Goal: Task Accomplishment & Management: Manage account settings

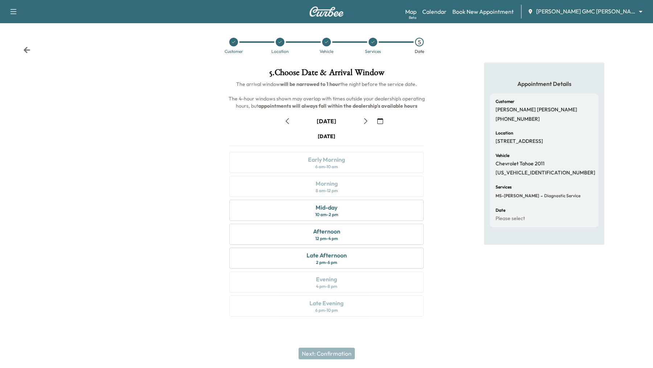
click at [564, 12] on body "Support Log Out Map Beta Calendar Book New Appointment [PERSON_NAME] GMC [PERSO…" at bounding box center [326, 184] width 653 height 368
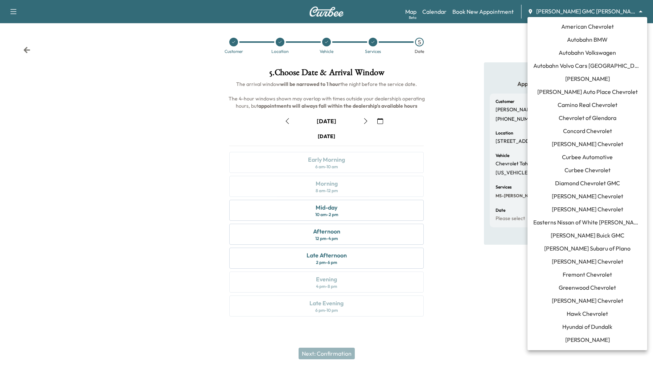
scroll to position [469, 0]
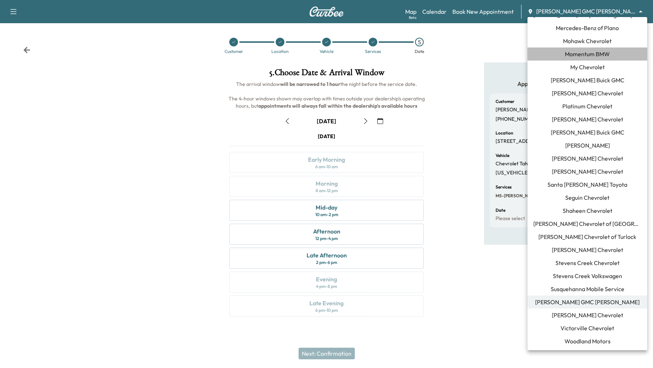
click at [581, 54] on span "Momentum BMW" at bounding box center [587, 54] width 45 height 9
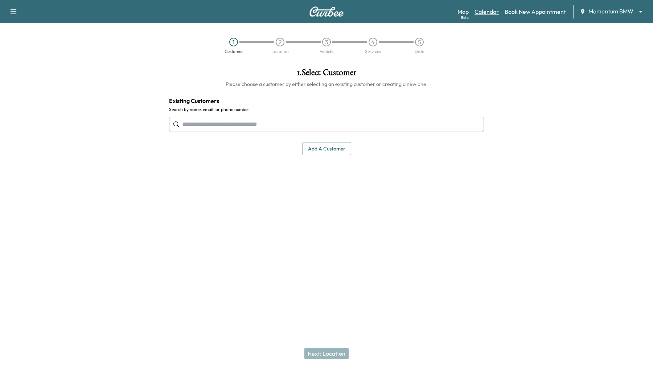
click at [489, 10] on link "Calendar" at bounding box center [487, 11] width 24 height 9
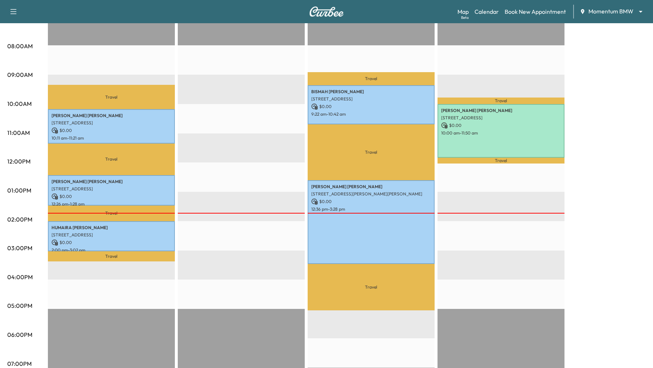
scroll to position [191, 0]
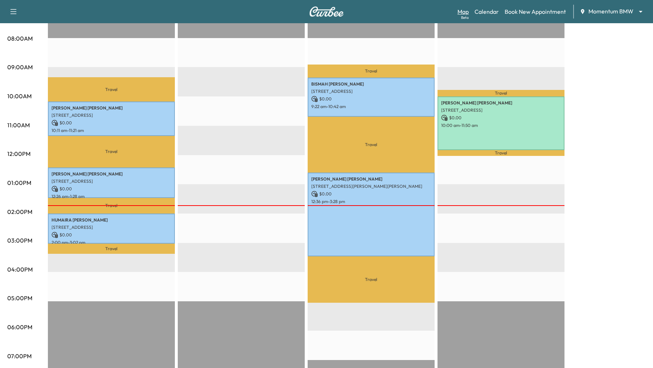
click at [464, 11] on link "Map Beta" at bounding box center [463, 11] width 11 height 9
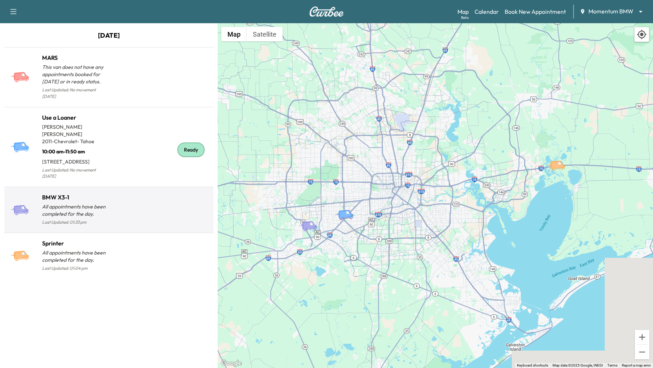
click at [115, 199] on div at bounding box center [160, 213] width 102 height 28
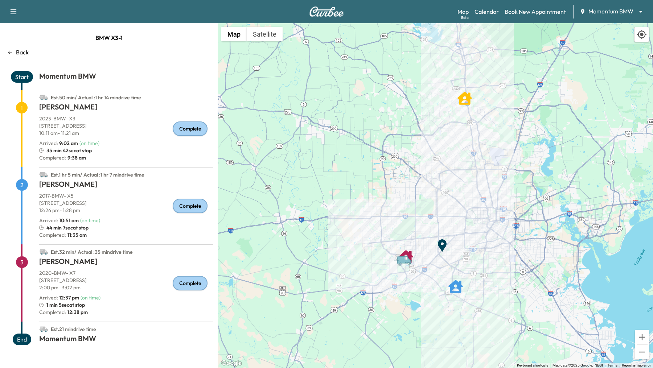
click at [14, 54] on div "Back" at bounding box center [108, 52] width 209 height 9
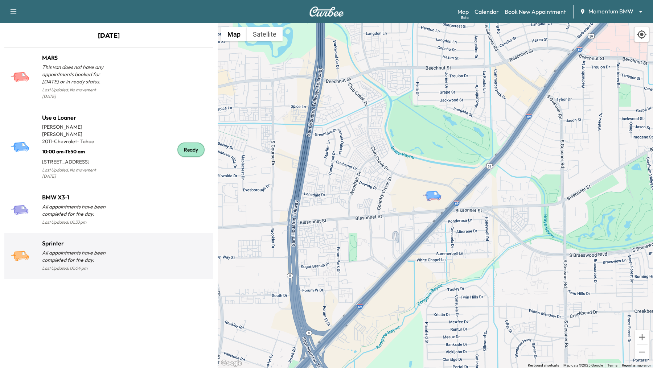
click at [117, 249] on div at bounding box center [160, 259] width 102 height 28
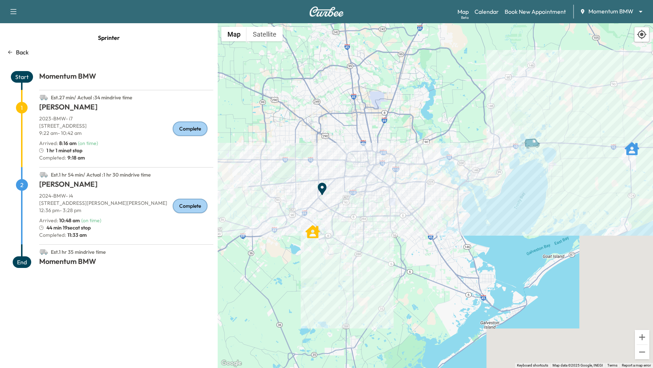
drag, startPoint x: 413, startPoint y: 181, endPoint x: 453, endPoint y: 179, distance: 39.2
click at [453, 179] on div "To activate drag with keyboard, press Alt + Enter. Once in keyboard drag state,…" at bounding box center [435, 195] width 435 height 345
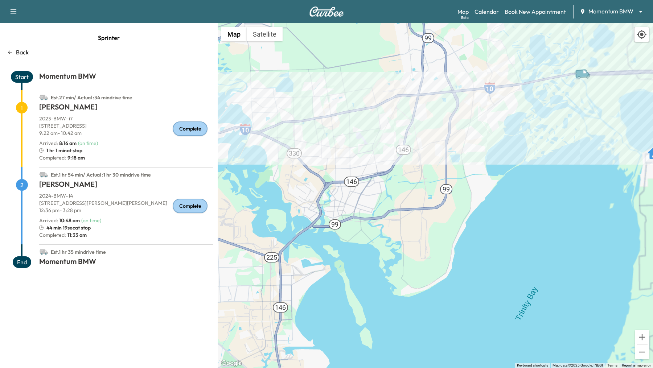
drag, startPoint x: 560, startPoint y: 151, endPoint x: 358, endPoint y: 188, distance: 204.8
click at [358, 188] on div "To activate drag with keyboard, press Alt + Enter. Once in keyboard drag state,…" at bounding box center [435, 195] width 435 height 345
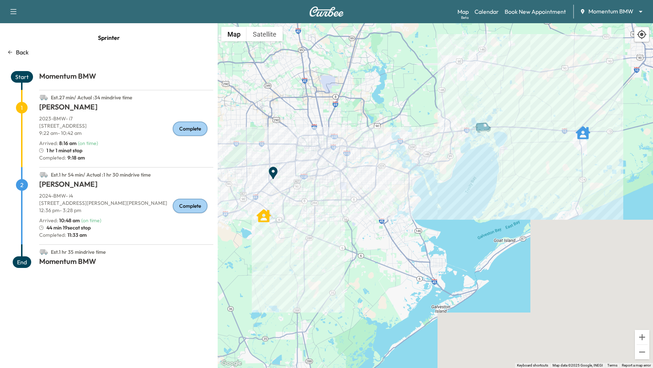
click at [389, 159] on div "To activate drag with keyboard, press Alt + Enter. Once in keyboard drag state,…" at bounding box center [435, 195] width 435 height 345
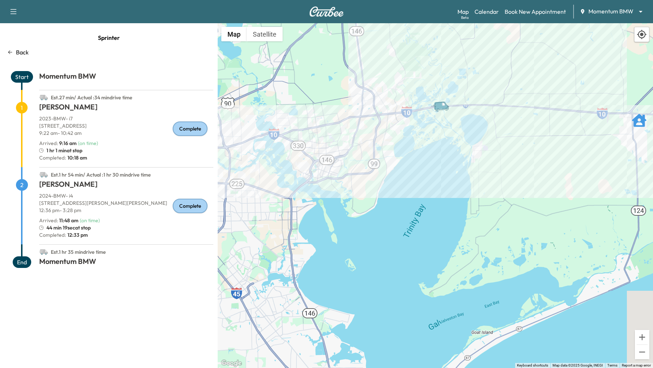
click at [551, 185] on div "To activate drag with keyboard, press Alt + Enter. Once in keyboard drag state,…" at bounding box center [435, 195] width 435 height 345
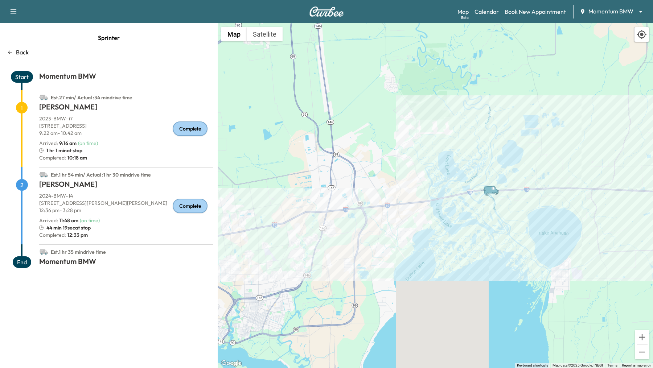
drag, startPoint x: 537, startPoint y: 129, endPoint x: 497, endPoint y: 211, distance: 91.2
click at [497, 211] on div "To activate drag with keyboard, press Alt + Enter. Once in keyboard drag state,…" at bounding box center [435, 195] width 435 height 345
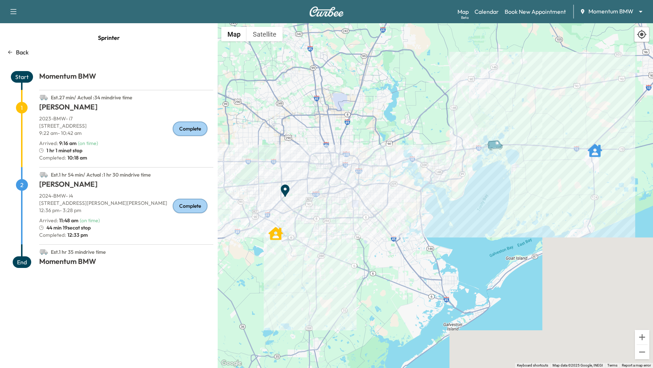
click at [20, 50] on p "Back" at bounding box center [22, 52] width 13 height 9
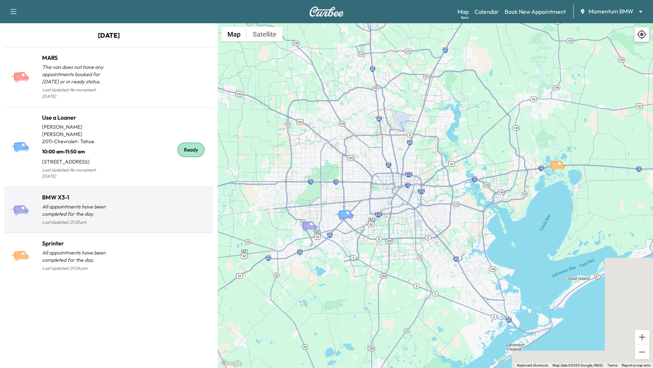
click at [134, 200] on div at bounding box center [160, 213] width 102 height 28
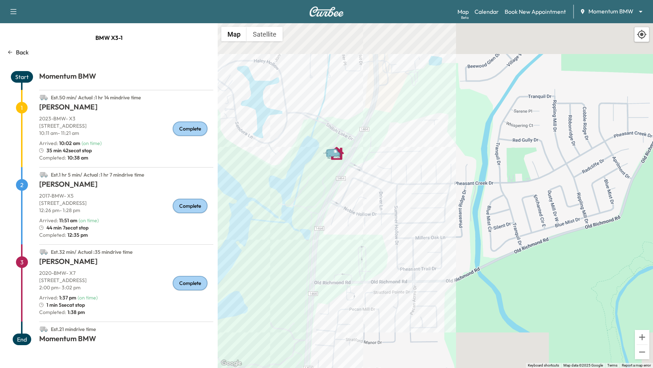
drag, startPoint x: 313, startPoint y: 87, endPoint x: 344, endPoint y: 200, distance: 117.0
click at [344, 200] on div "To activate drag with keyboard, press Alt + Enter. Once in keyboard drag state,…" at bounding box center [435, 195] width 435 height 345
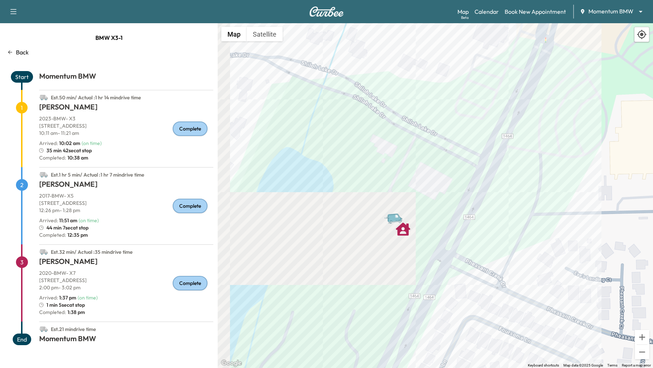
drag, startPoint x: 339, startPoint y: 114, endPoint x: 438, endPoint y: 168, distance: 112.8
click at [438, 168] on div "To activate drag with keyboard, press Alt + Enter. Once in keyboard drag state,…" at bounding box center [435, 195] width 435 height 345
drag, startPoint x: 351, startPoint y: 119, endPoint x: 441, endPoint y: 159, distance: 98.6
click at [440, 159] on div "To activate drag with keyboard, press Alt + Enter. Once in keyboard drag state,…" at bounding box center [435, 195] width 435 height 345
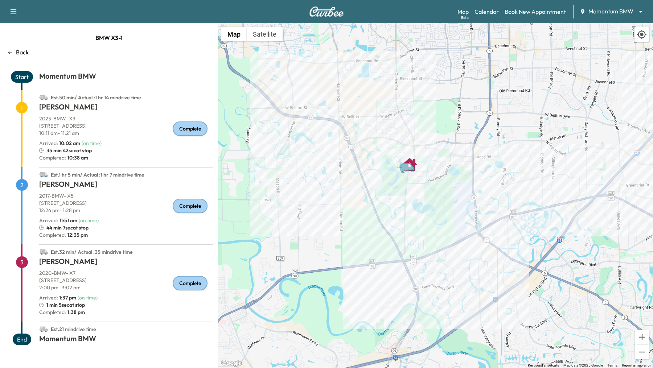
drag, startPoint x: 441, startPoint y: 159, endPoint x: 404, endPoint y: 163, distance: 36.9
click at [404, 163] on icon "Van" at bounding box center [409, 167] width 25 height 13
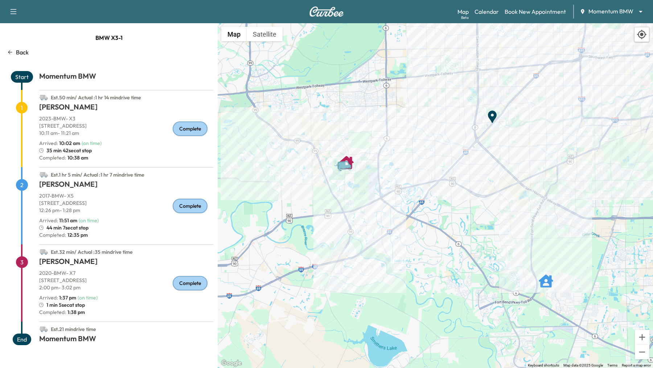
drag, startPoint x: 430, startPoint y: 181, endPoint x: 356, endPoint y: 181, distance: 74.8
click at [356, 181] on div "To activate drag with keyboard, press Alt + Enter. Once in keyboard drag state,…" at bounding box center [435, 195] width 435 height 345
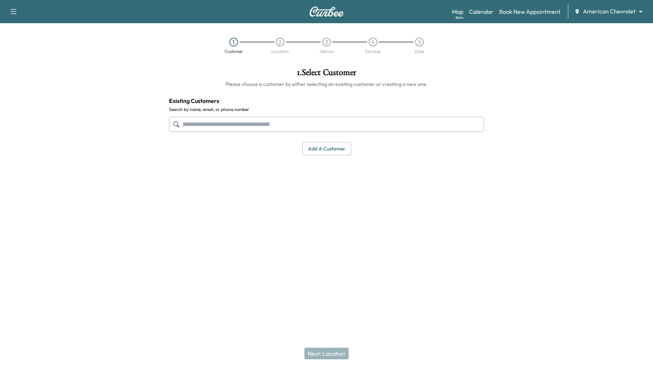
click at [631, 12] on body "Support Log Out Map Beta Calendar Book New Appointment American Chevrolet *****…" at bounding box center [326, 184] width 653 height 368
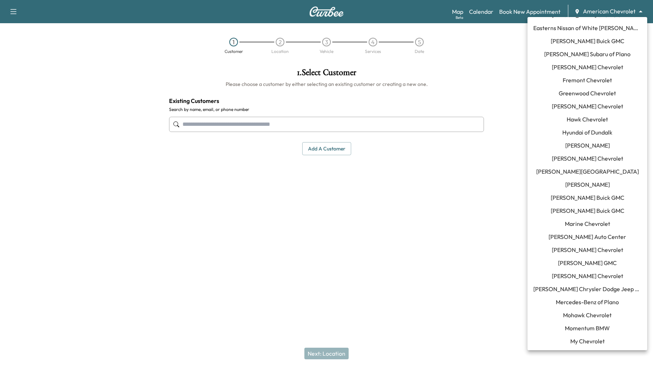
scroll to position [193, 0]
click at [578, 328] on span "Momentum BMW" at bounding box center [587, 329] width 45 height 9
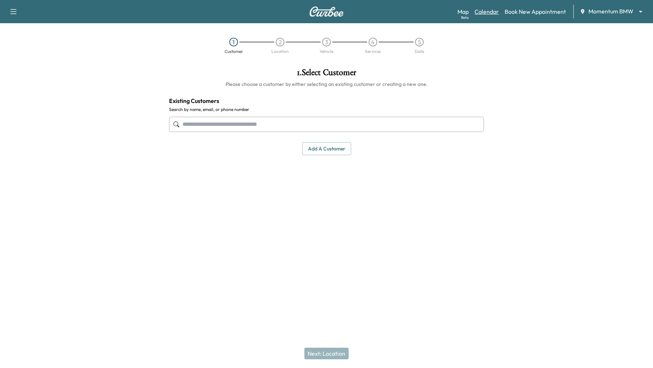
click at [488, 11] on link "Calendar" at bounding box center [487, 11] width 24 height 9
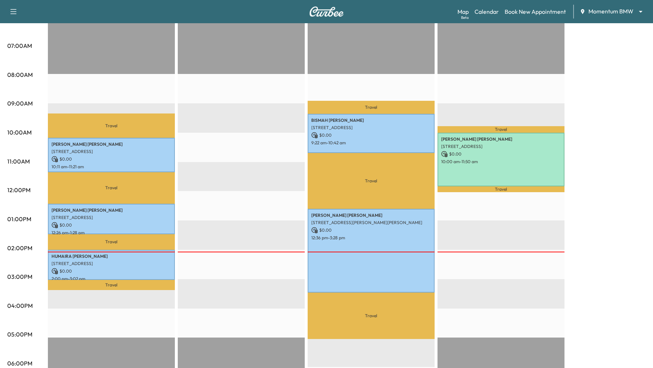
scroll to position [154, 0]
click at [464, 10] on link "Map Beta" at bounding box center [463, 11] width 11 height 9
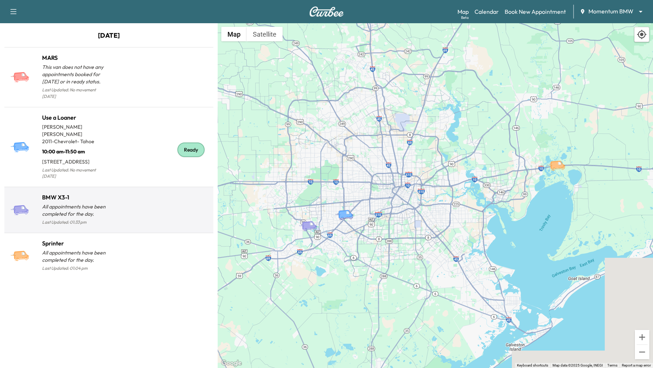
click at [135, 199] on div at bounding box center [160, 213] width 102 height 28
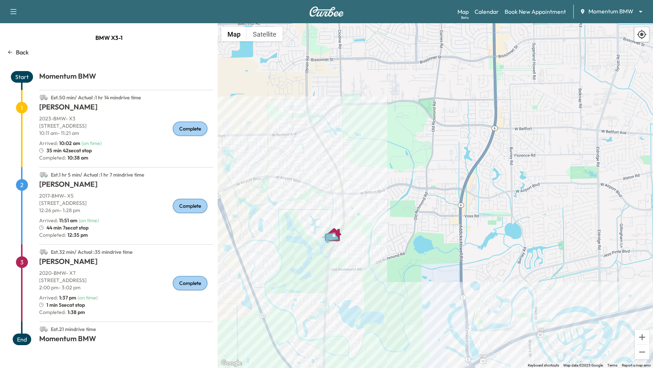
click at [11, 53] on icon at bounding box center [10, 52] width 6 height 6
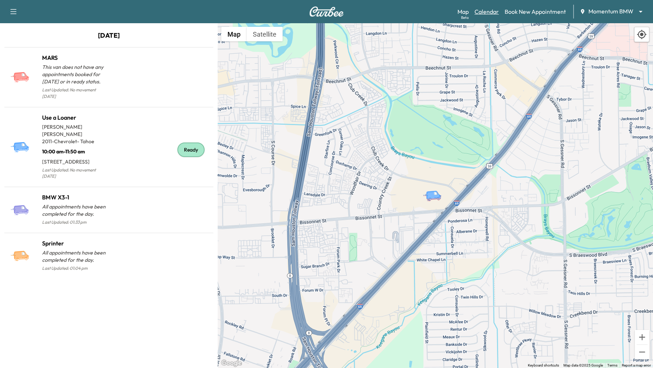
click at [492, 11] on link "Calendar" at bounding box center [487, 11] width 24 height 9
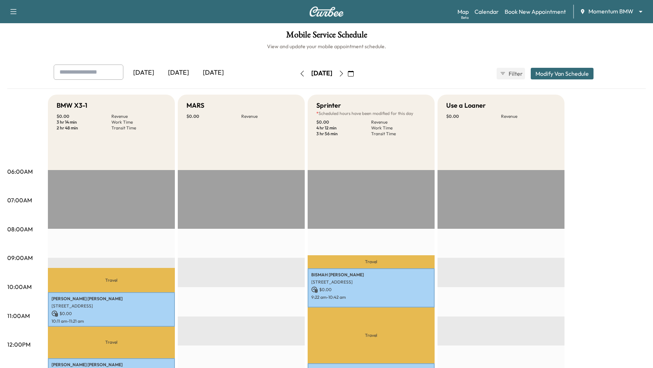
click at [354, 76] on icon "button" at bounding box center [351, 74] width 6 height 6
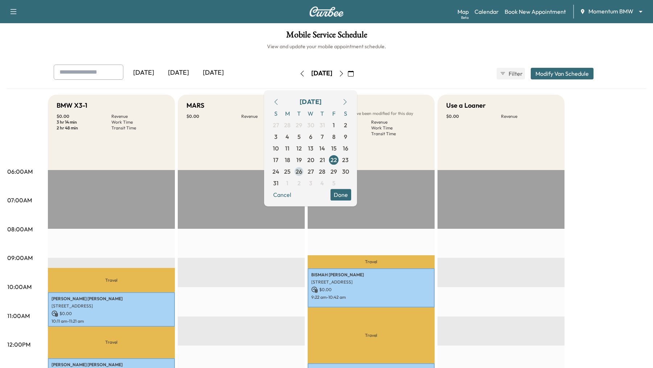
click at [302, 173] on span "26" at bounding box center [299, 171] width 7 height 9
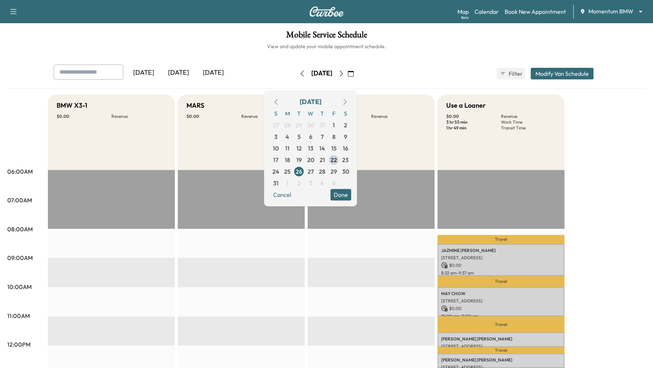
click at [351, 193] on button "Done" at bounding box center [341, 195] width 21 height 12
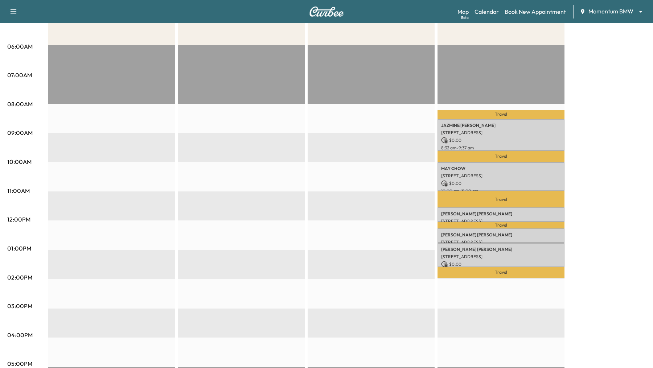
scroll to position [133, 0]
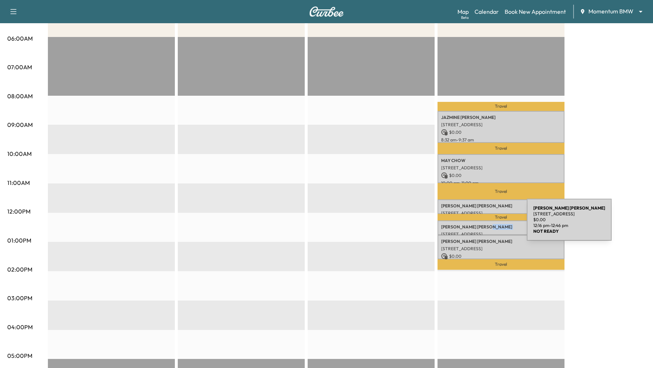
drag, startPoint x: 469, startPoint y: 229, endPoint x: 469, endPoint y: 220, distance: 9.1
click at [469, 221] on div "KAREN MARTIN 7026 Kayleigh Ct, Sugar Land, TX 77479, USA $ 0.00 12:16 pm - 12:4…" at bounding box center [501, 228] width 127 height 15
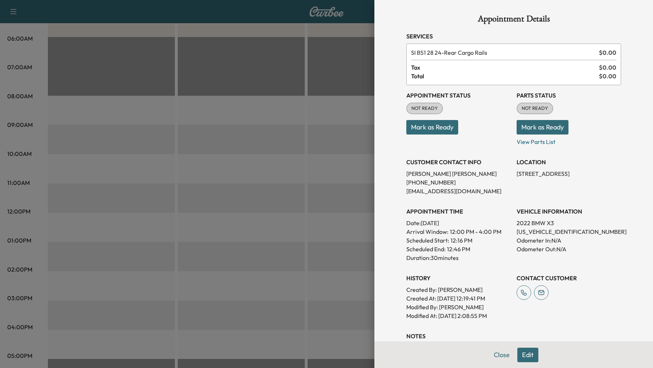
click at [309, 142] on div at bounding box center [326, 184] width 653 height 368
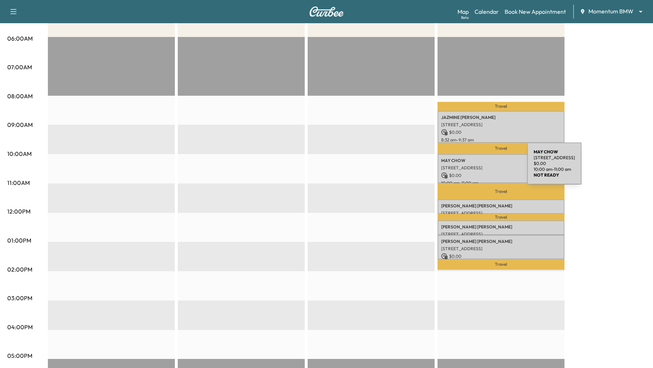
click at [473, 168] on p "10402 Town & Country Way apt 719, Houston, TX 77024, USA" at bounding box center [501, 168] width 120 height 6
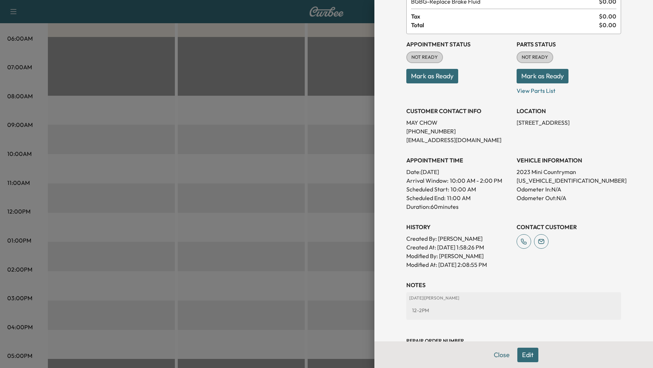
scroll to position [78, 0]
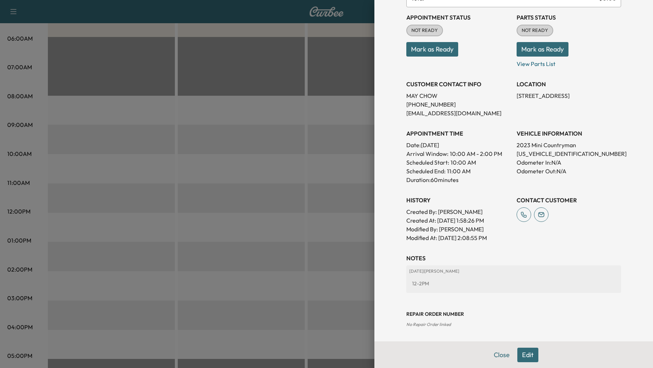
click at [431, 285] on div "12-2PM" at bounding box center [513, 283] width 209 height 13
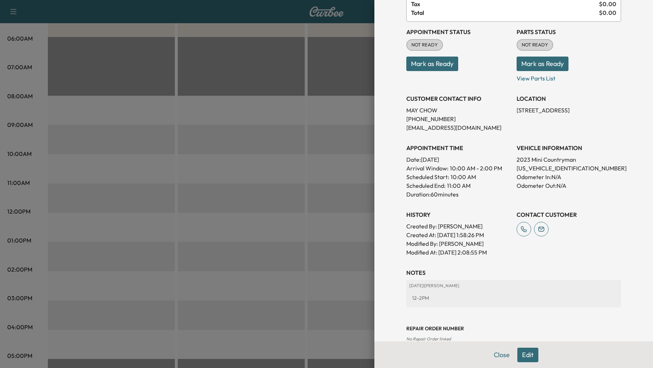
scroll to position [0, 0]
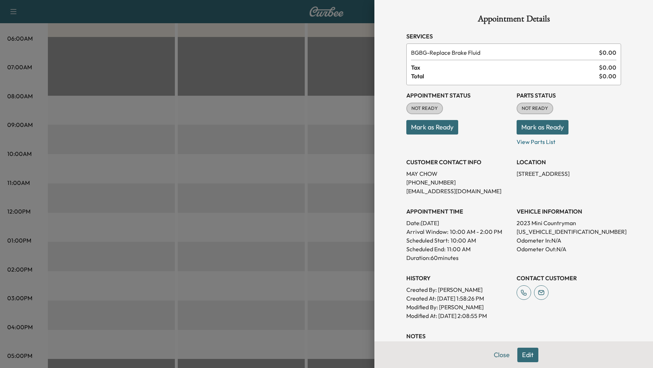
click at [263, 132] on div at bounding box center [326, 184] width 653 height 368
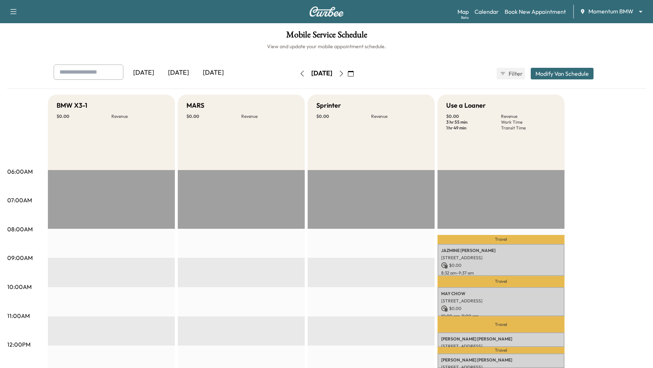
click at [301, 72] on icon "button" at bounding box center [302, 74] width 3 height 6
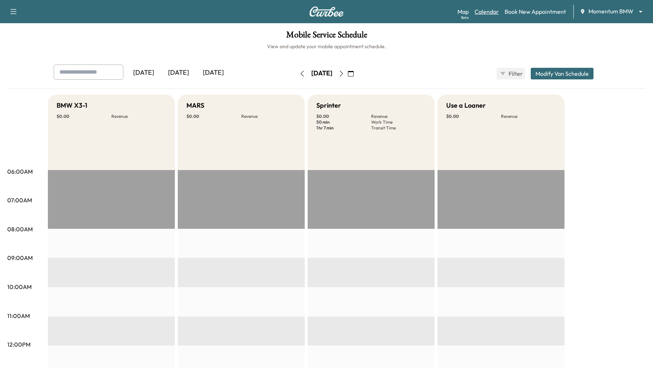
click at [478, 14] on link "Calendar" at bounding box center [487, 11] width 24 height 9
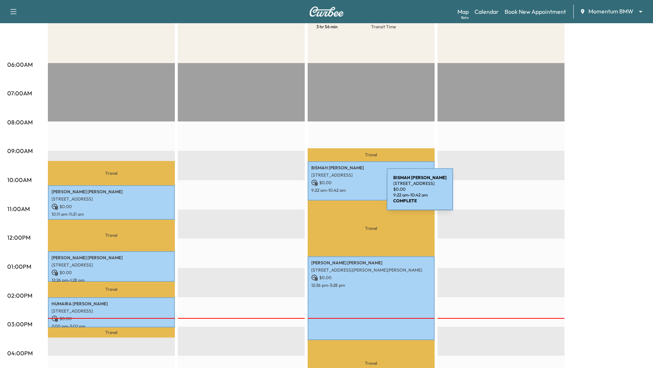
scroll to position [109, 0]
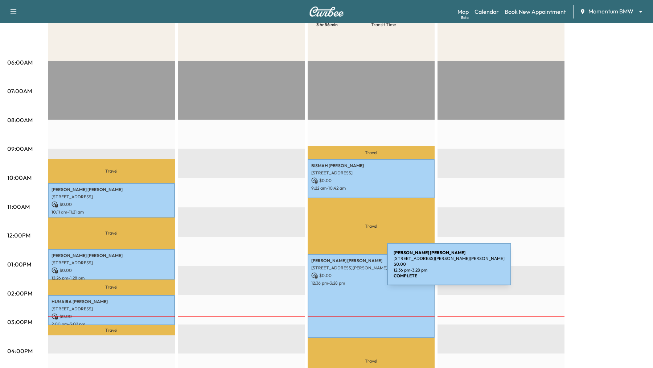
click at [333, 270] on p "[STREET_ADDRESS][PERSON_NAME][PERSON_NAME]" at bounding box center [371, 268] width 120 height 6
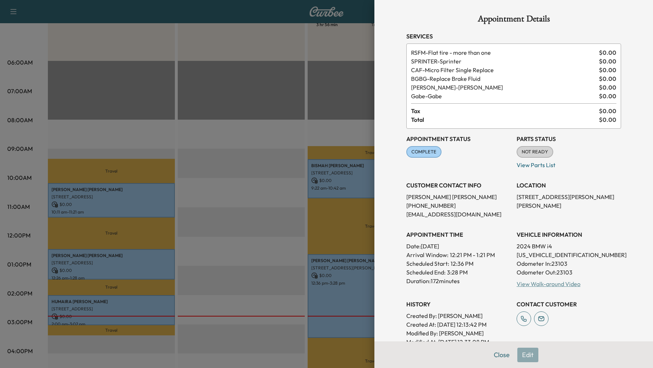
click at [525, 285] on link "View Walk-around Video" at bounding box center [549, 284] width 64 height 7
click at [285, 206] on div at bounding box center [326, 184] width 653 height 368
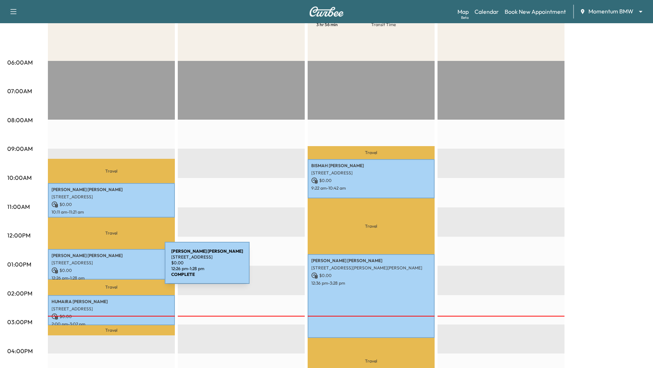
click at [110, 267] on p "$ 0.00" at bounding box center [112, 270] width 120 height 7
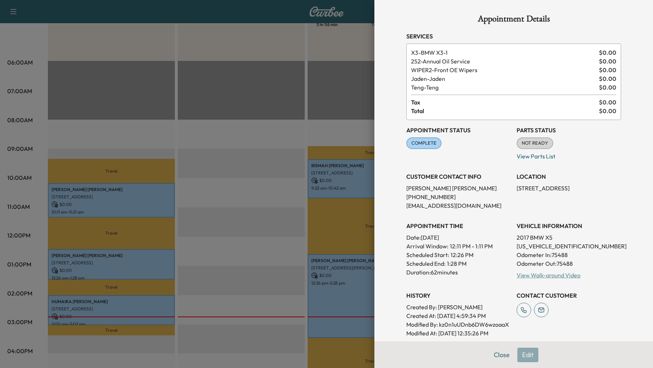
click at [564, 277] on link "View Walk-around Video" at bounding box center [549, 275] width 64 height 7
click at [100, 310] on div at bounding box center [326, 184] width 653 height 368
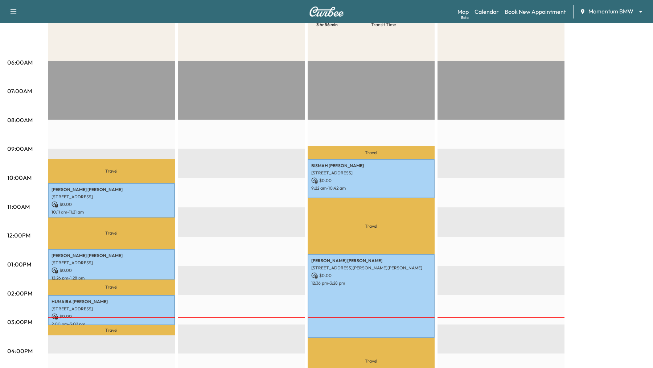
click at [151, 306] on p "[STREET_ADDRESS]" at bounding box center [112, 309] width 120 height 6
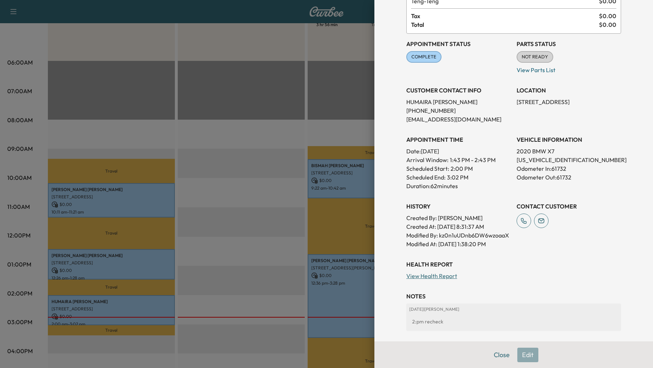
scroll to position [107, 0]
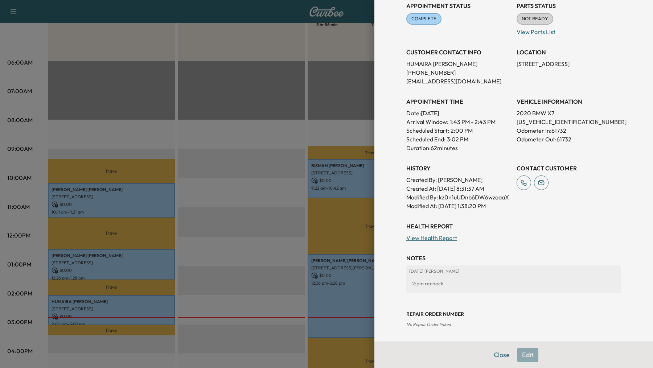
click at [438, 240] on link "View Health Report" at bounding box center [431, 237] width 51 height 7
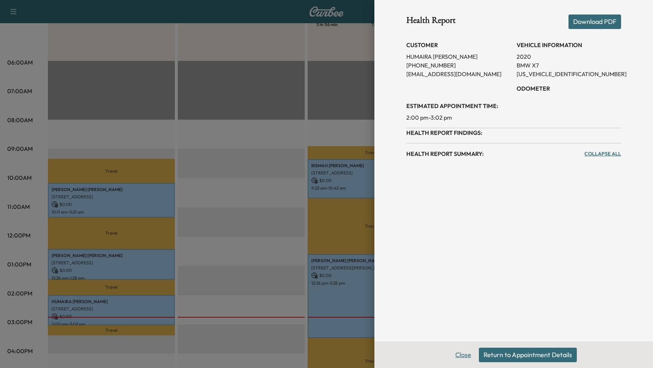
click at [463, 357] on button "Close" at bounding box center [463, 355] width 25 height 15
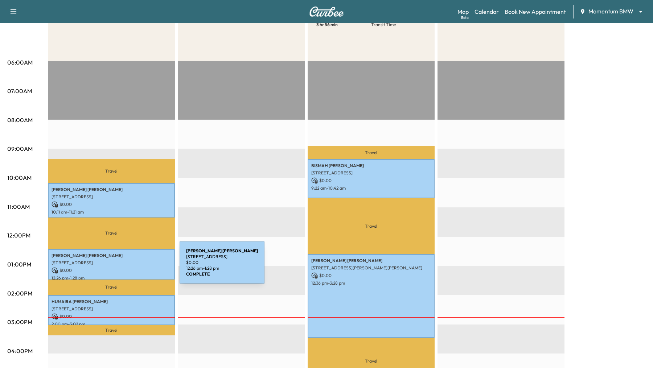
click at [126, 267] on p "$ 0.00" at bounding box center [112, 270] width 120 height 7
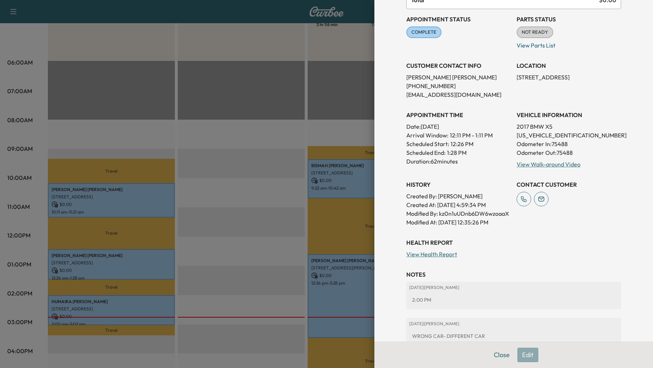
scroll to position [164, 0]
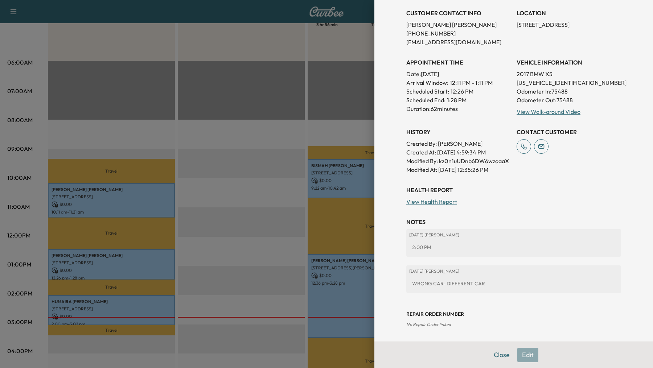
click at [451, 202] on link "View Health Report" at bounding box center [431, 201] width 51 height 7
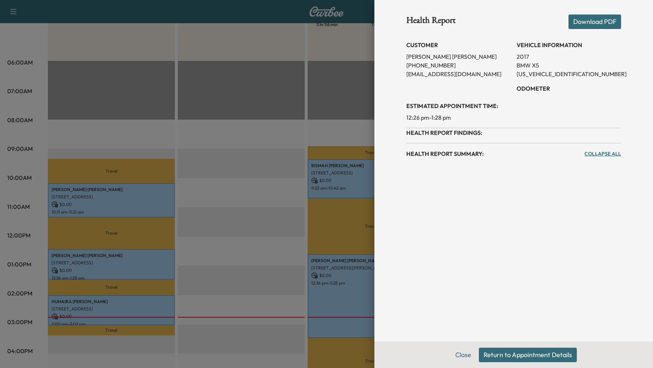
click at [261, 241] on div at bounding box center [326, 184] width 653 height 368
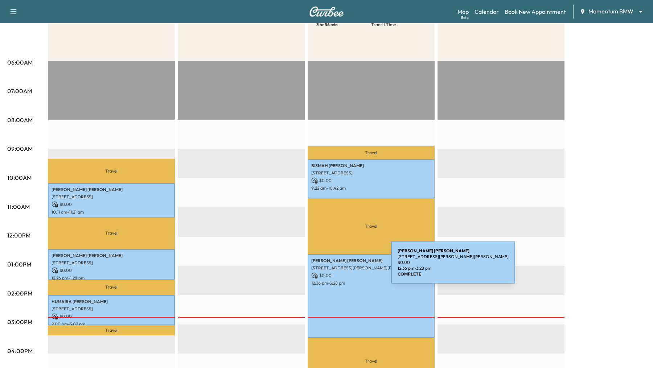
click at [337, 267] on p "[STREET_ADDRESS][PERSON_NAME][PERSON_NAME]" at bounding box center [371, 268] width 120 height 6
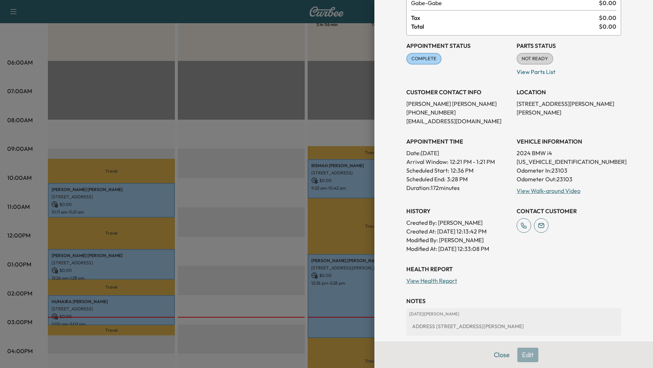
scroll to position [172, 0]
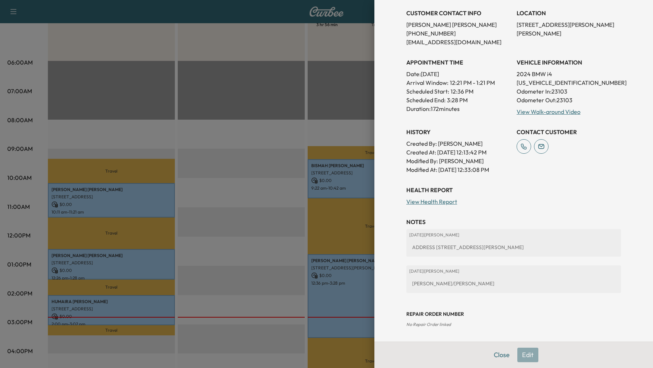
click at [429, 198] on link "View Health Report" at bounding box center [431, 201] width 51 height 7
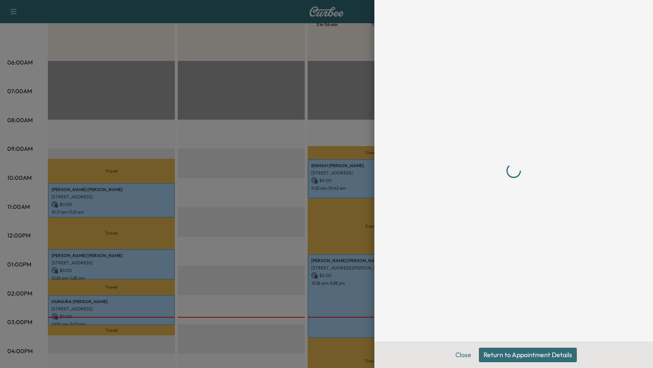
scroll to position [0, 0]
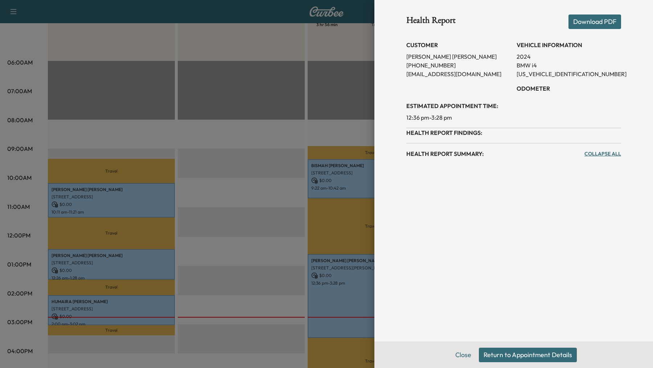
click at [221, 258] on div at bounding box center [326, 184] width 653 height 368
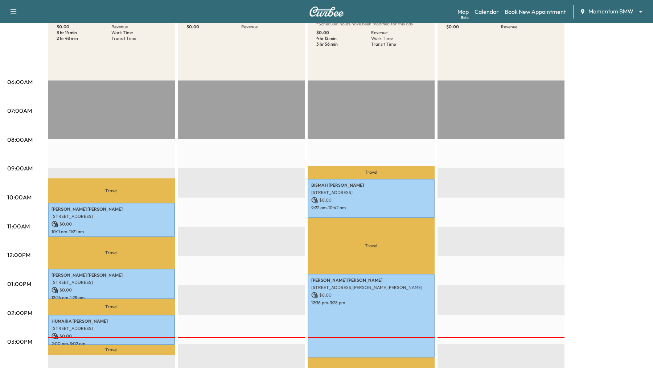
scroll to position [132, 0]
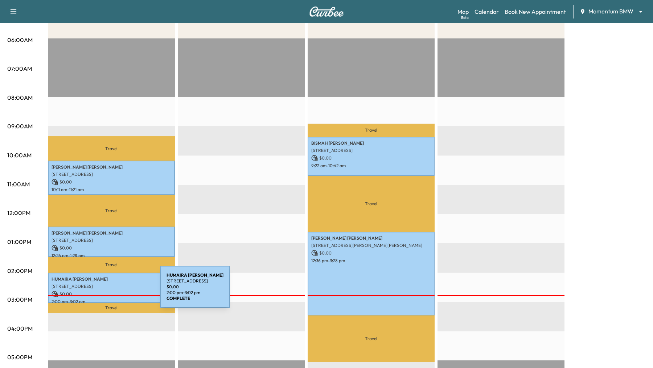
click at [106, 291] on p "$ 0.00" at bounding box center [112, 294] width 120 height 7
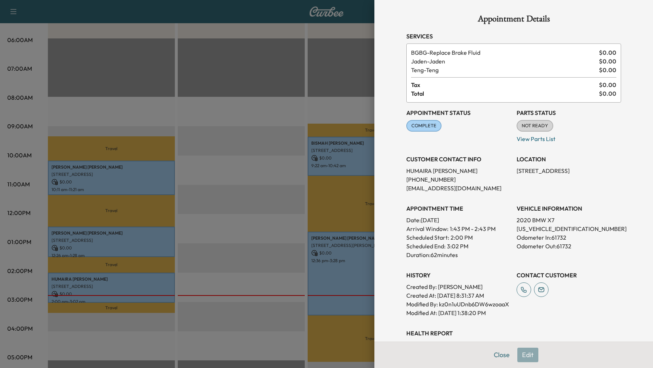
click at [345, 245] on div at bounding box center [326, 184] width 653 height 368
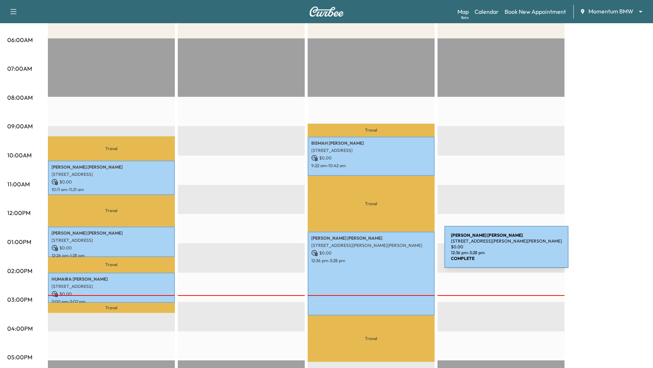
click at [389, 252] on p "$ 0.00" at bounding box center [371, 253] width 120 height 7
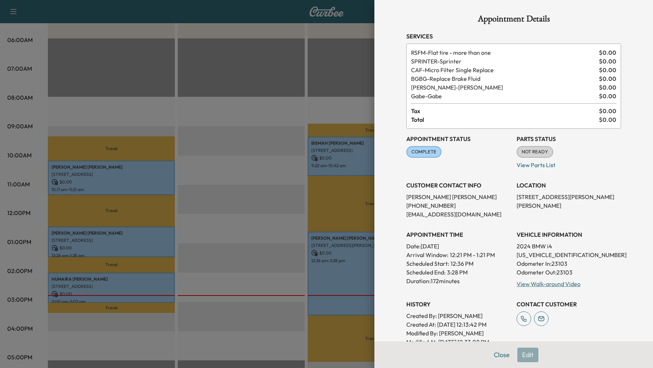
click at [277, 190] on div at bounding box center [326, 184] width 653 height 368
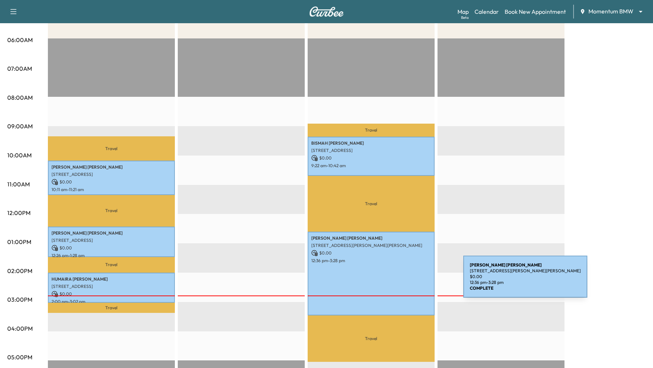
click at [409, 281] on div "DARLENE HANNA 770 Carolyn St, Winnie, TX 77665, USA $ 0.00 12:36 pm - 3:28 pm" at bounding box center [371, 274] width 127 height 84
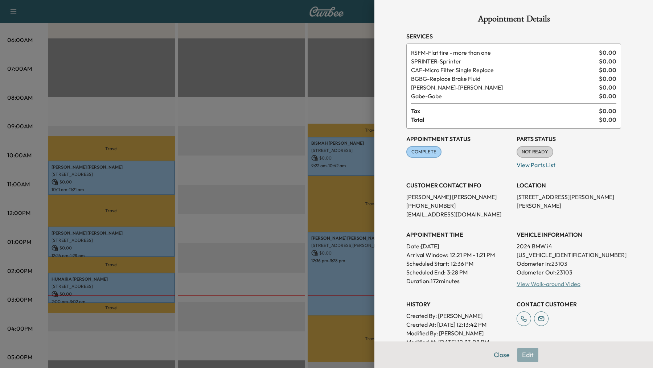
click at [544, 286] on link "View Walk-around Video" at bounding box center [549, 284] width 64 height 7
click at [139, 234] on div at bounding box center [326, 184] width 653 height 368
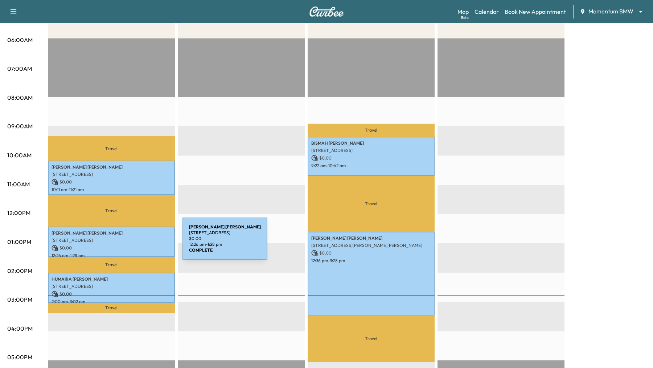
click at [125, 243] on div "SHIMEKA GRAHAM 3006 Straight Elm St, Fresno, TX 77545, USA $ 0.00 12:26 pm - 1:…" at bounding box center [111, 242] width 127 height 30
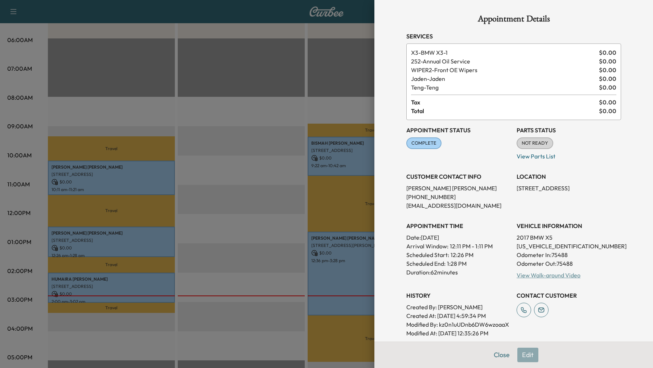
click at [547, 277] on link "View Walk-around Video" at bounding box center [549, 275] width 64 height 7
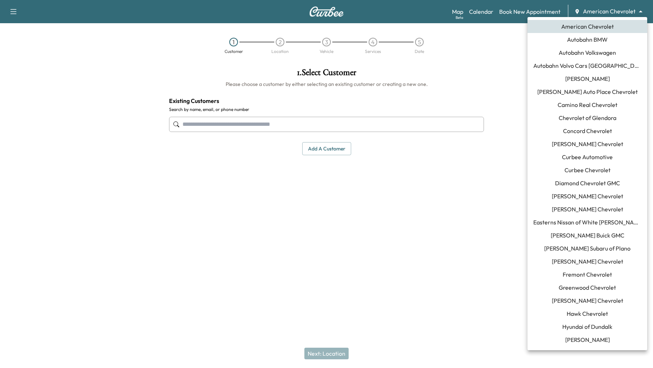
click at [617, 9] on body "Support Log Out Map Beta Calendar Book New Appointment American Chevrolet *****…" at bounding box center [326, 184] width 653 height 368
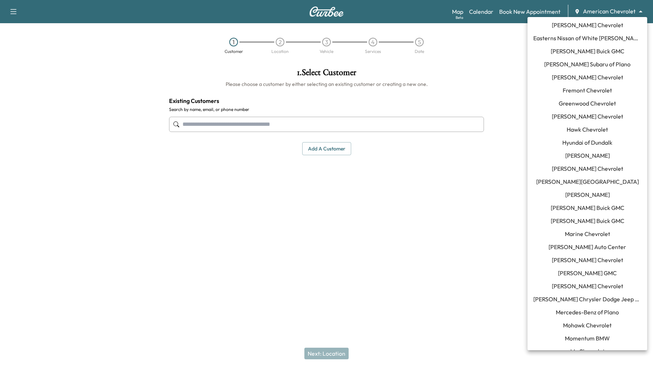
scroll to position [190, 0]
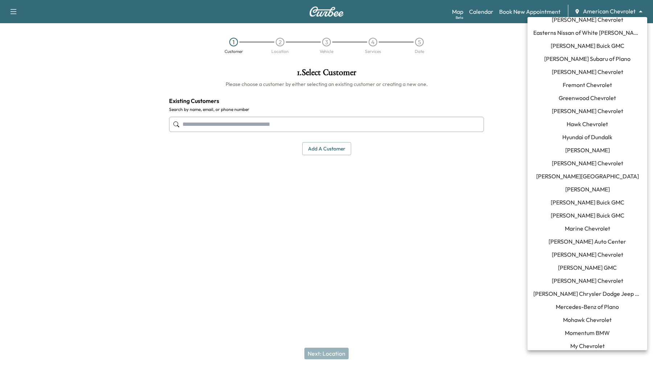
click at [582, 333] on span "Momentum BMW" at bounding box center [587, 333] width 45 height 9
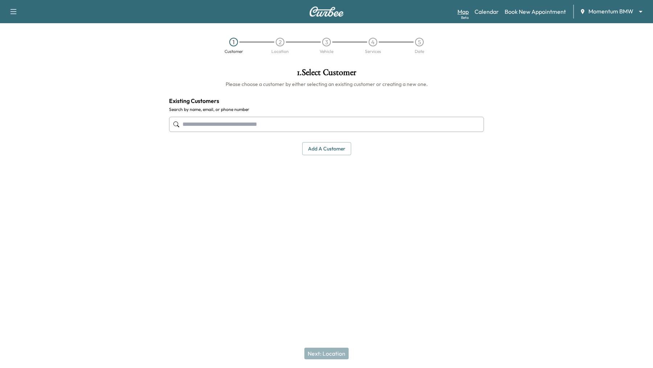
click at [462, 9] on link "Map Beta" at bounding box center [463, 11] width 11 height 9
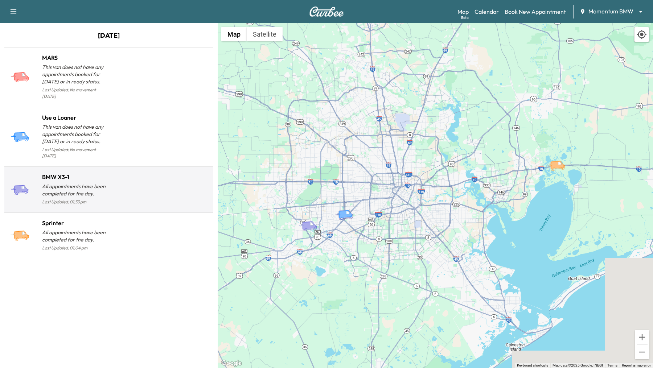
click at [93, 197] on p "Last Updated: 01:33 pm" at bounding box center [75, 201] width 67 height 9
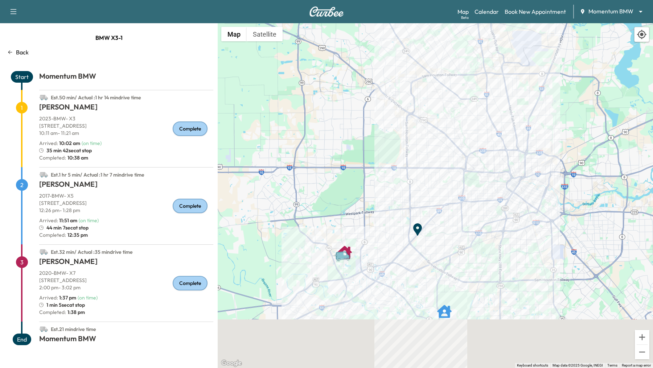
drag, startPoint x: 462, startPoint y: 284, endPoint x: 451, endPoint y: 200, distance: 85.2
click at [451, 200] on div "To activate drag with keyboard, press Alt + Enter. Once in keyboard drag state,…" at bounding box center [435, 195] width 435 height 345
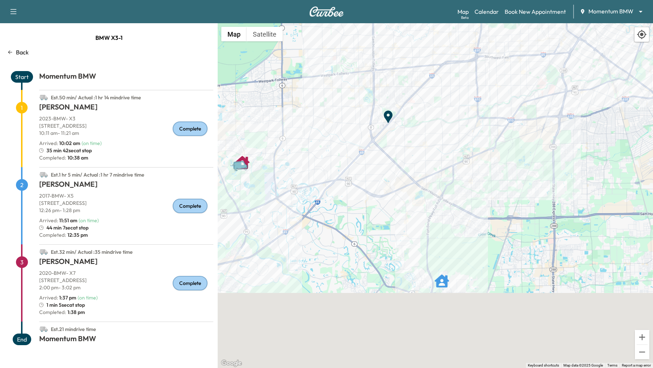
drag, startPoint x: 389, startPoint y: 261, endPoint x: 414, endPoint y: 171, distance: 93.5
click at [414, 171] on div "To activate drag with keyboard, press Alt + Enter. Once in keyboard drag state,…" at bounding box center [435, 195] width 435 height 345
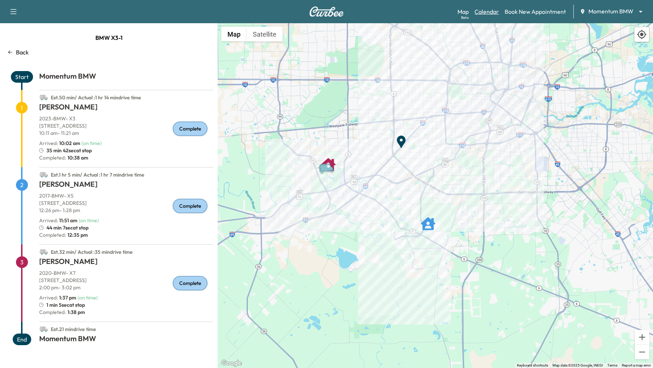
click at [487, 14] on link "Calendar" at bounding box center [487, 11] width 24 height 9
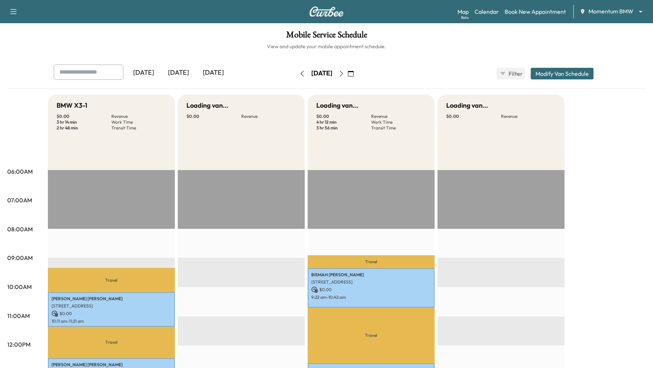
click at [354, 73] on icon "button" at bounding box center [351, 74] width 6 height 6
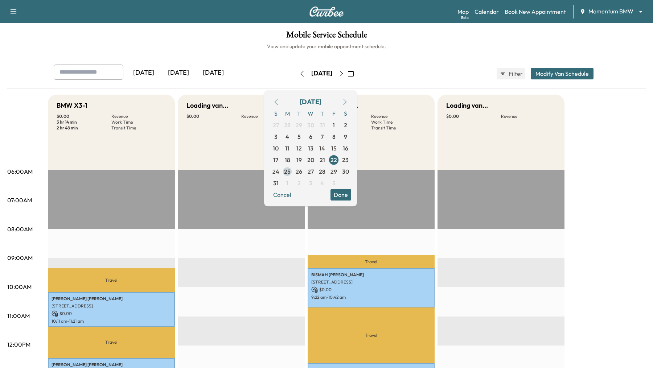
click at [291, 169] on span "25" at bounding box center [287, 171] width 7 height 9
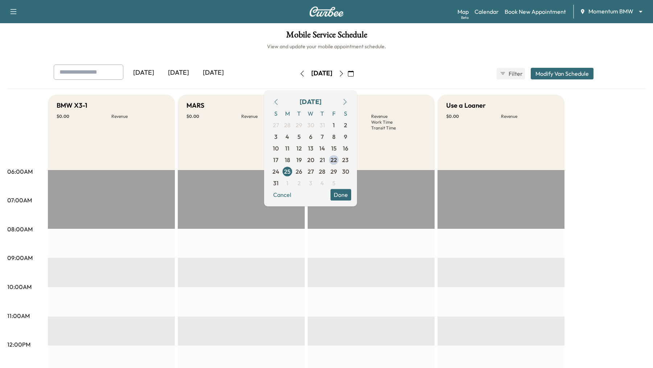
click at [351, 195] on button "Done" at bounding box center [341, 195] width 21 height 12
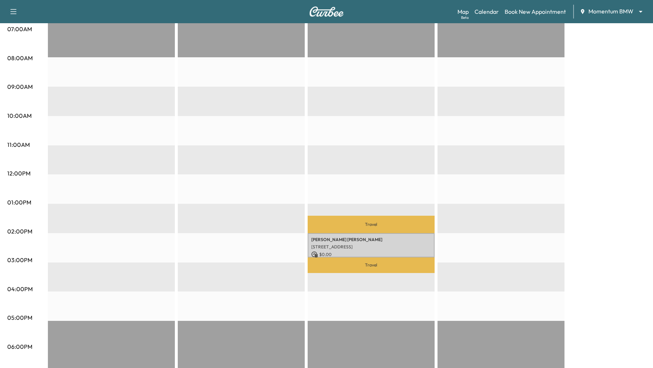
scroll to position [172, 0]
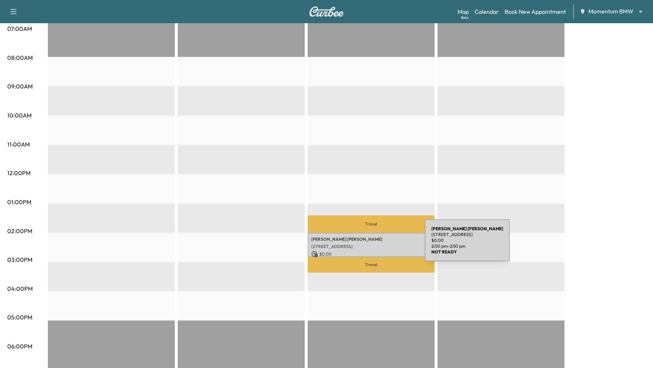
click at [371, 245] on p "[STREET_ADDRESS]" at bounding box center [371, 247] width 120 height 6
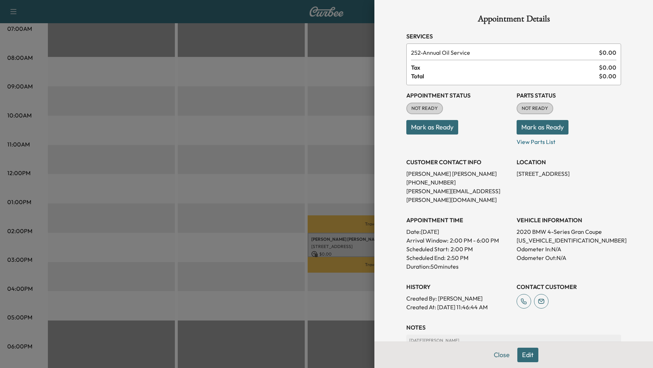
click at [261, 320] on div at bounding box center [326, 184] width 653 height 368
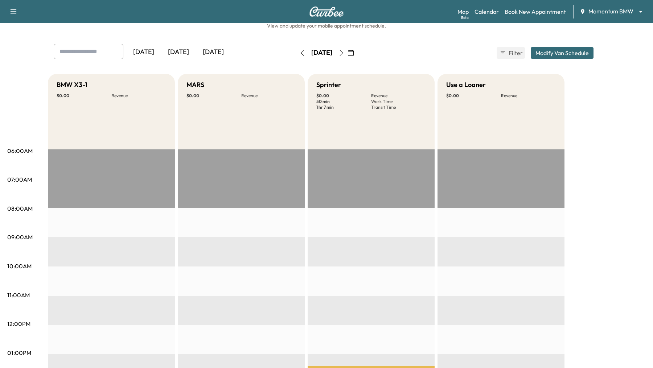
scroll to position [0, 0]
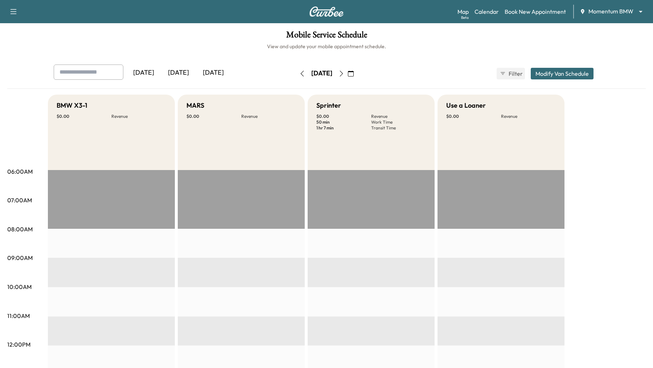
click at [577, 73] on button "Modify Van Schedule" at bounding box center [562, 74] width 63 height 12
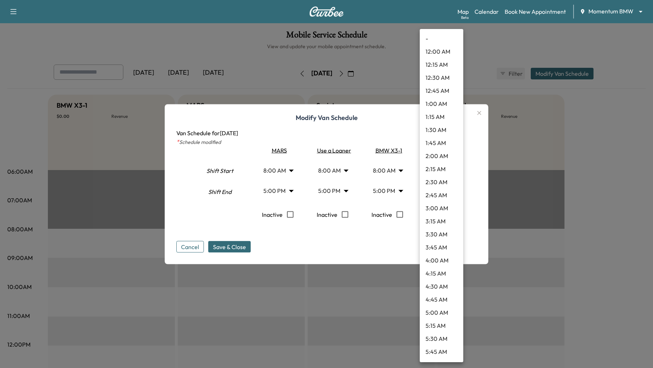
click at [455, 189] on body "Support Log Out Map Beta Calendar Book New Appointment Momentum BMW ******** ​ …" at bounding box center [326, 184] width 653 height 368
click at [433, 253] on li "6:00 PM" at bounding box center [442, 248] width 44 height 13
click at [454, 187] on body "Support Log Out Map Beta Calendar Book New Appointment Momentum BMW ******** ​ …" at bounding box center [326, 184] width 653 height 368
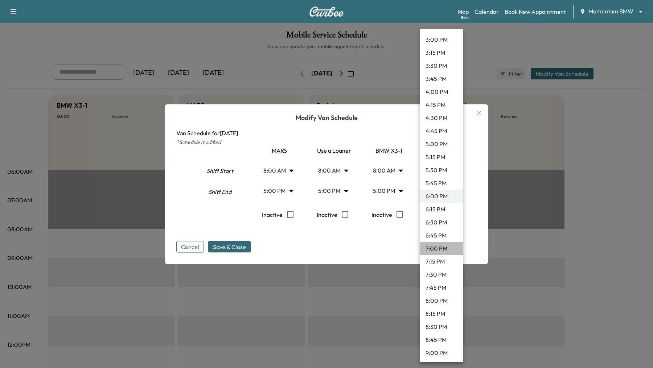
click at [436, 250] on li "7:00 PM" at bounding box center [442, 248] width 44 height 13
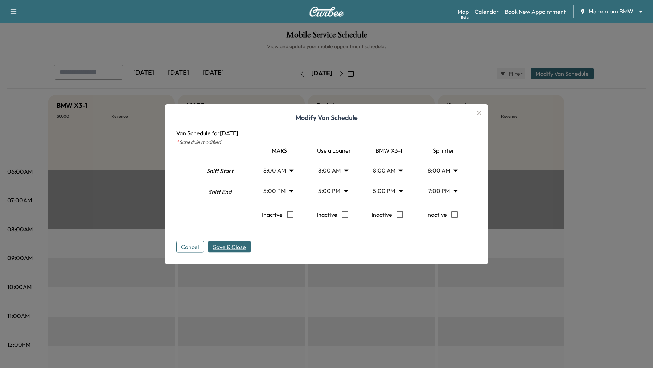
click at [241, 247] on span "Save & Close" at bounding box center [229, 246] width 33 height 9
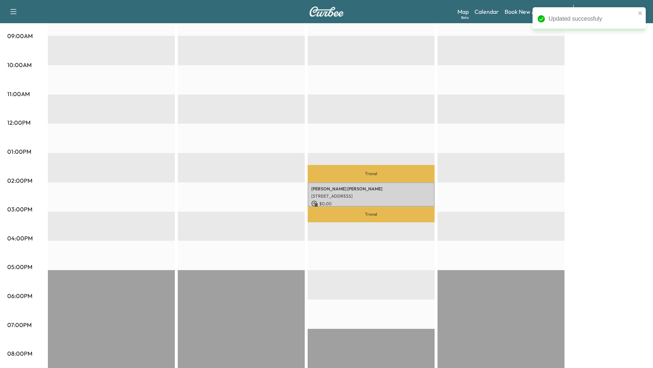
scroll to position [224, 0]
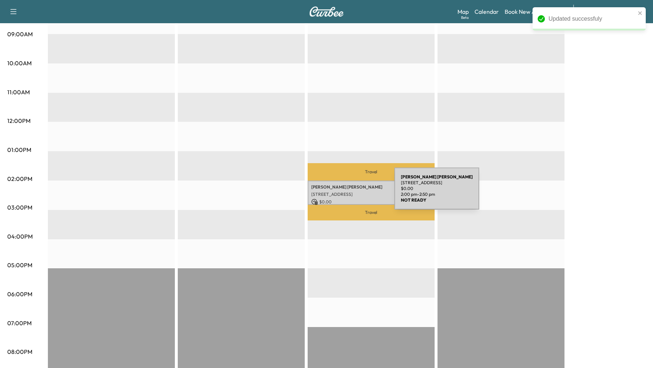
click at [340, 193] on p "[STREET_ADDRESS]" at bounding box center [371, 195] width 120 height 6
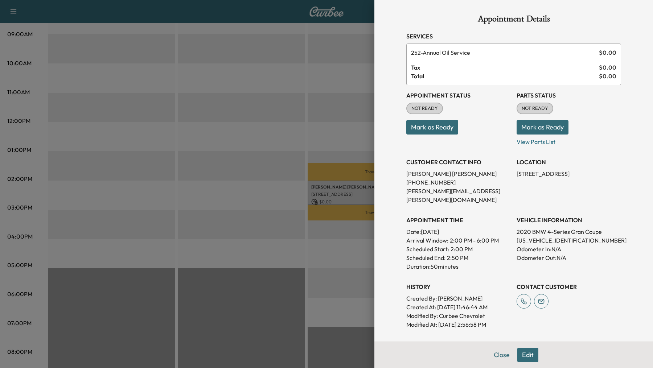
click at [526, 354] on button "Edit" at bounding box center [527, 355] width 21 height 15
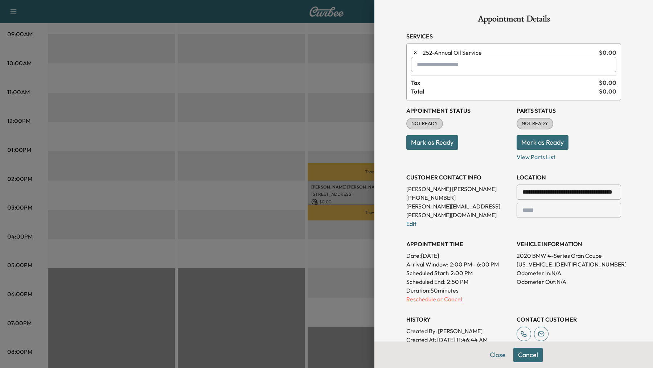
click at [430, 295] on p "Reschedule or Cancel" at bounding box center [458, 299] width 105 height 9
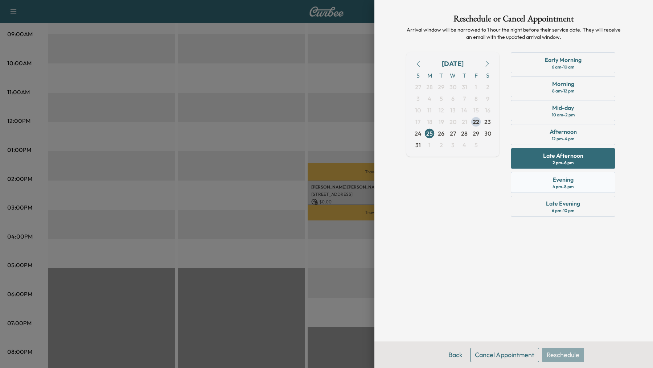
click at [576, 181] on div "Evening 4 pm - 8 pm" at bounding box center [563, 182] width 105 height 21
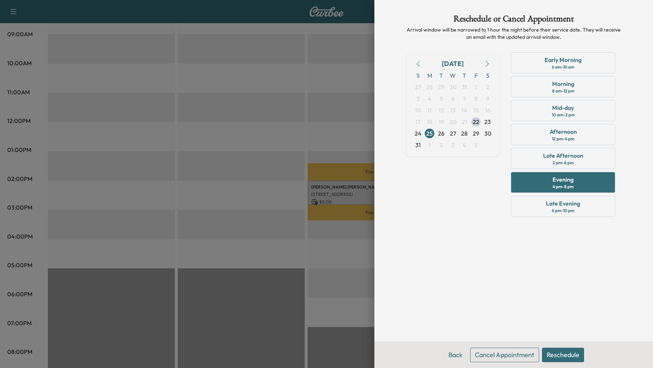
click at [566, 353] on button "Reschedule" at bounding box center [563, 355] width 42 height 15
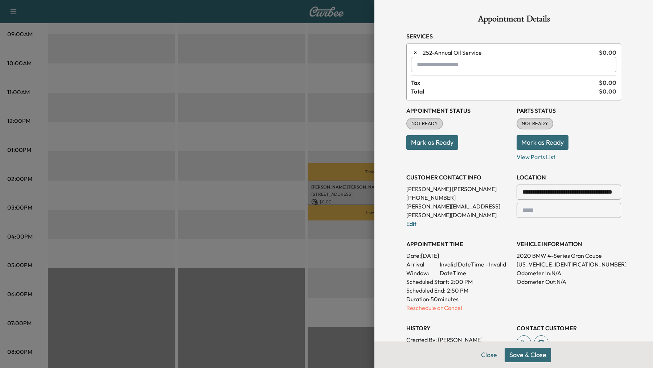
click at [530, 348] on button "Save & Close" at bounding box center [528, 355] width 46 height 15
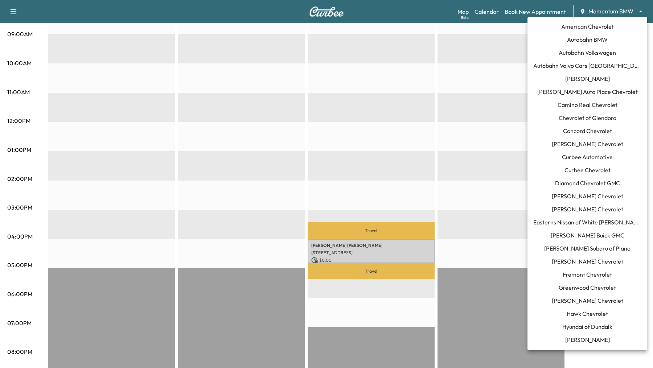
scroll to position [339, 0]
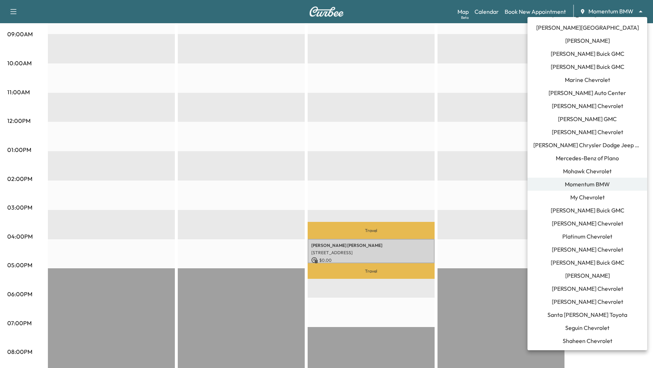
click at [457, 131] on div at bounding box center [326, 184] width 653 height 368
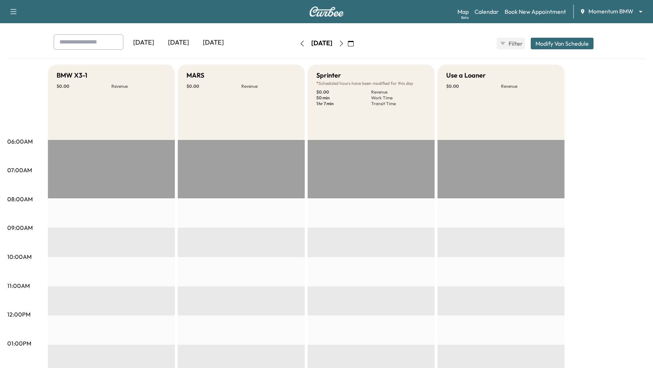
scroll to position [20, 0]
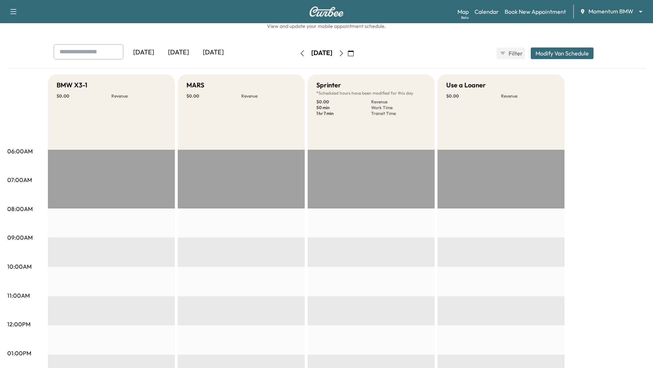
click at [564, 55] on button "Modify Van Schedule" at bounding box center [562, 54] width 63 height 12
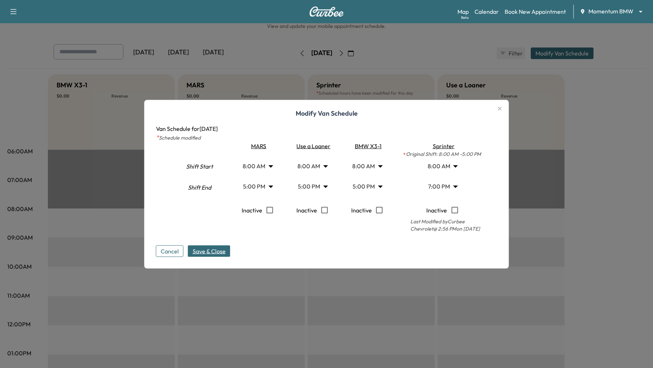
click at [458, 186] on body "Support Log Out Map Beta Calendar Book New Appointment Momentum BMW ******** ​ …" at bounding box center [326, 164] width 653 height 368
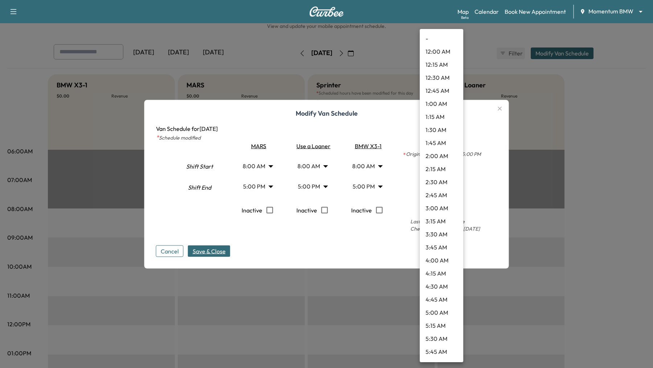
scroll to position [848, 0]
click at [445, 126] on li "5:45 PM" at bounding box center [442, 130] width 44 height 13
type input "*****"
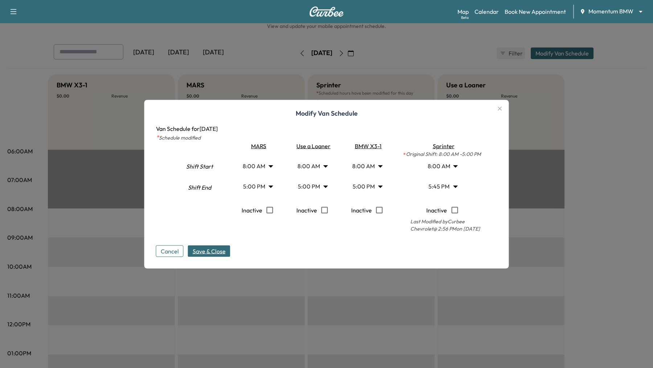
click at [220, 249] on span "Save & Close" at bounding box center [209, 251] width 33 height 9
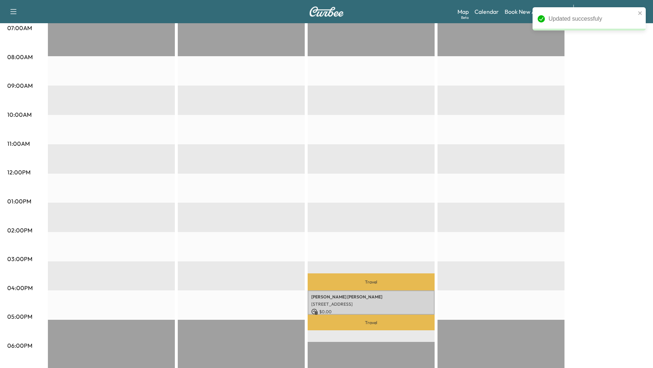
scroll to position [181, 0]
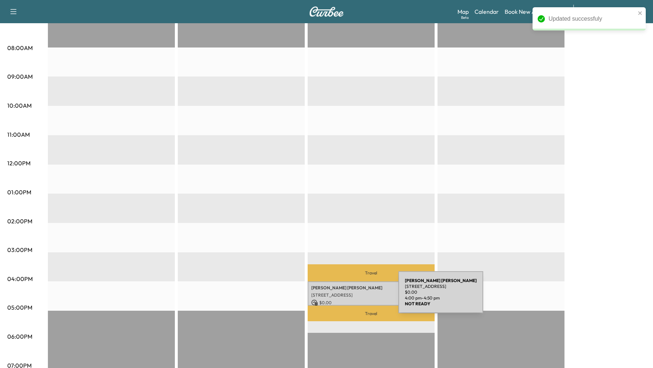
click at [344, 297] on p "[STREET_ADDRESS]" at bounding box center [371, 295] width 120 height 6
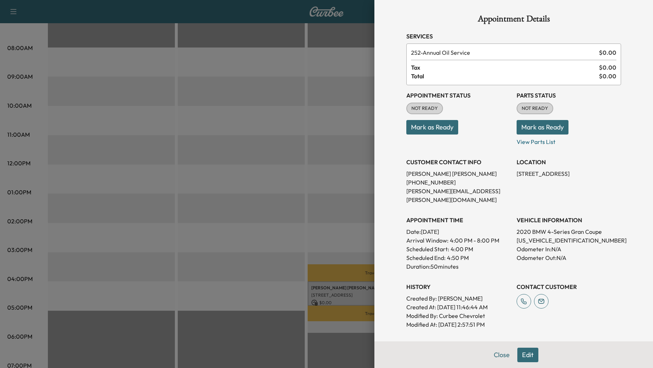
click at [196, 170] on div at bounding box center [326, 184] width 653 height 368
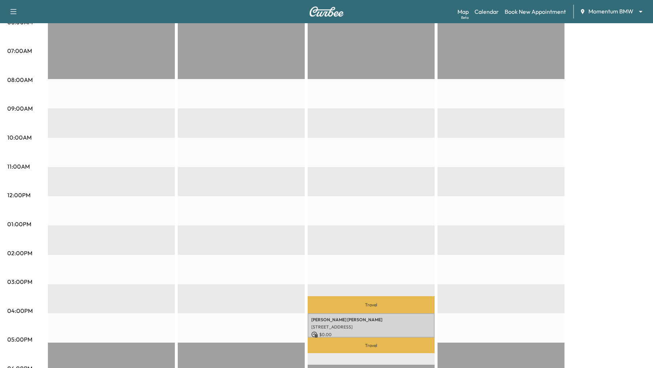
scroll to position [0, 0]
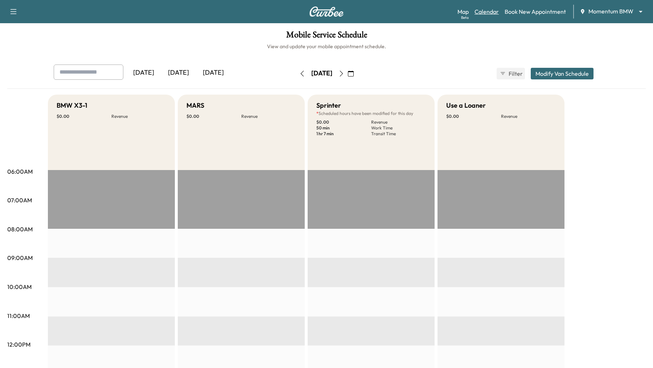
click at [494, 12] on link "Calendar" at bounding box center [487, 11] width 24 height 9
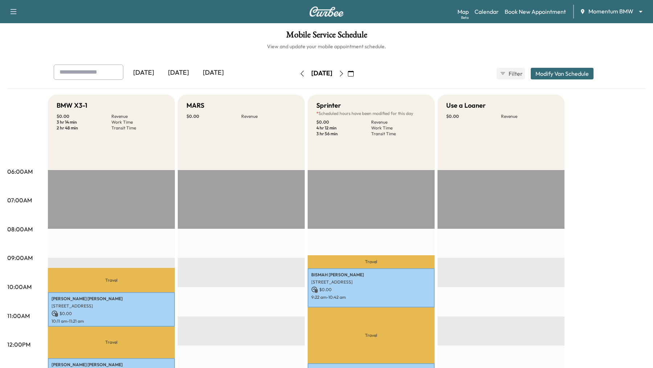
click at [354, 71] on icon "button" at bounding box center [351, 74] width 6 height 6
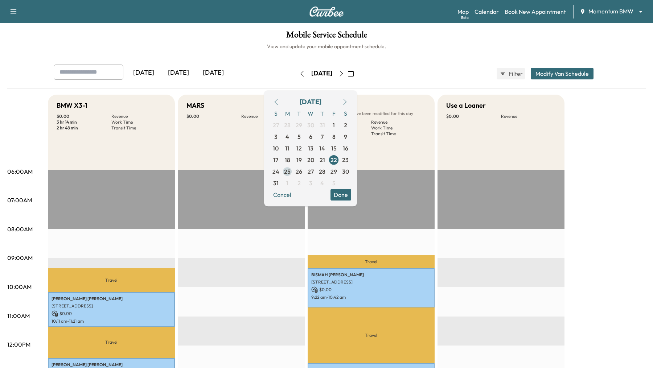
click at [291, 175] on span "25" at bounding box center [287, 171] width 7 height 9
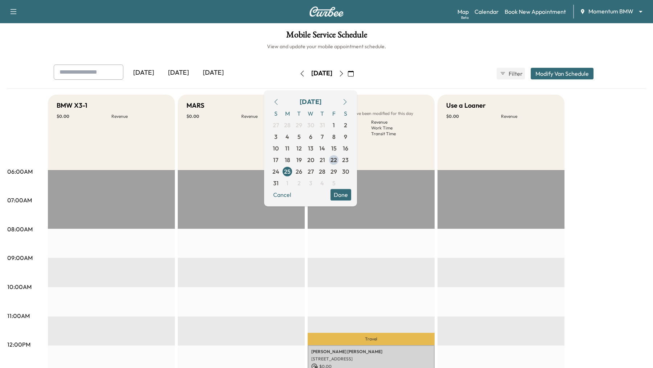
click at [351, 196] on button "Done" at bounding box center [341, 195] width 21 height 12
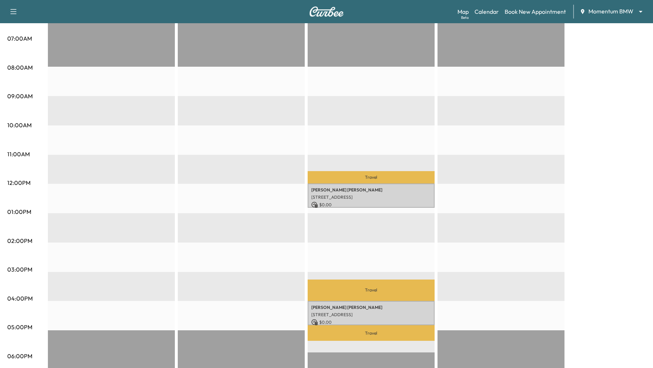
scroll to position [165, 0]
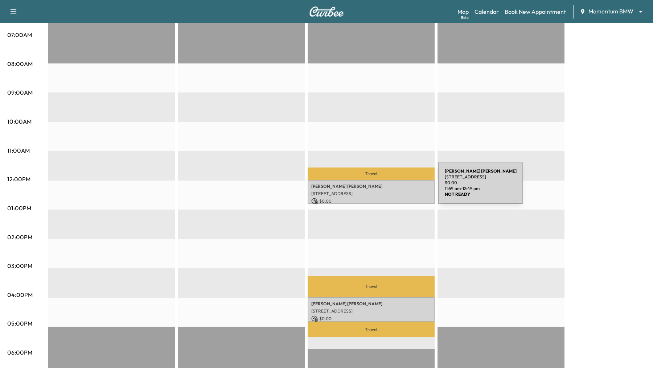
click at [384, 187] on p "Beth Hammond" at bounding box center [371, 187] width 120 height 6
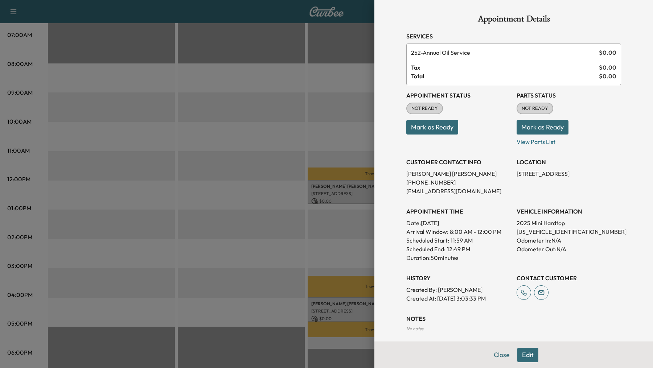
click at [314, 127] on div at bounding box center [326, 184] width 653 height 368
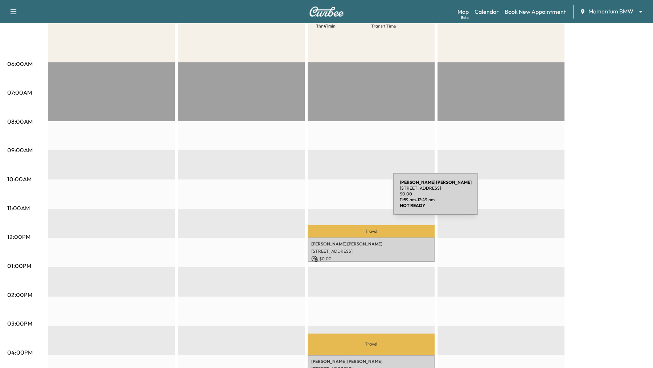
scroll to position [0, 0]
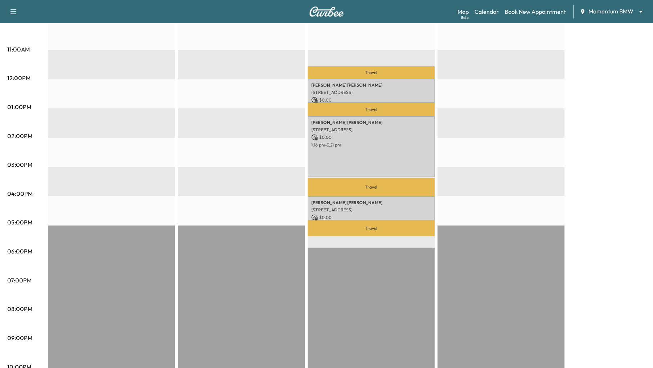
scroll to position [277, 0]
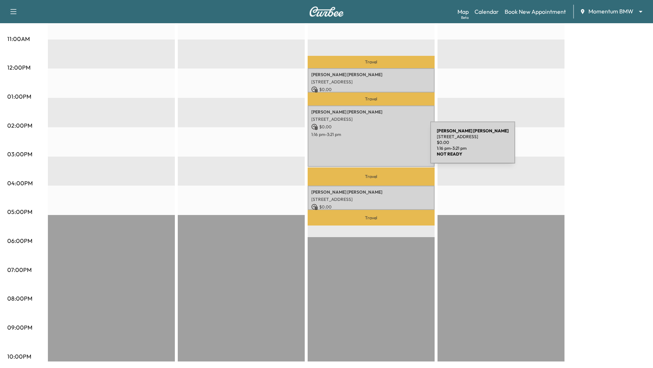
click at [376, 147] on div "[PERSON_NAME] [STREET_ADDRESS][PERSON_NAME] $ 0.00 1:16 pm - 3:21 pm" at bounding box center [371, 136] width 127 height 61
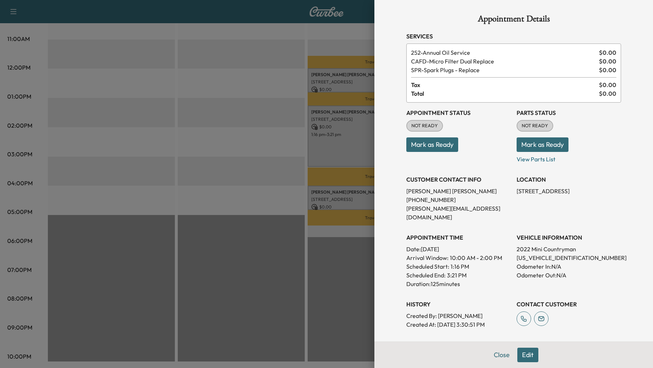
click at [279, 122] on div at bounding box center [326, 184] width 653 height 368
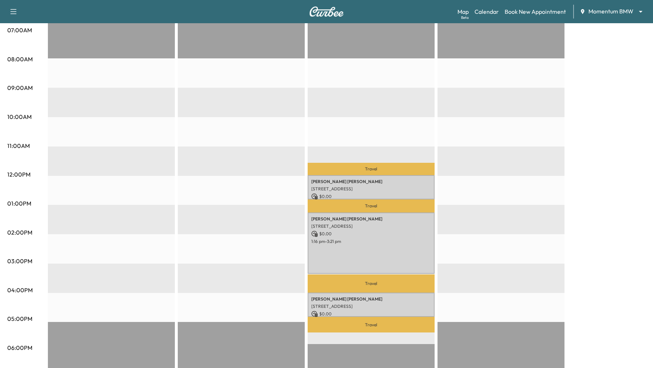
scroll to position [0, 0]
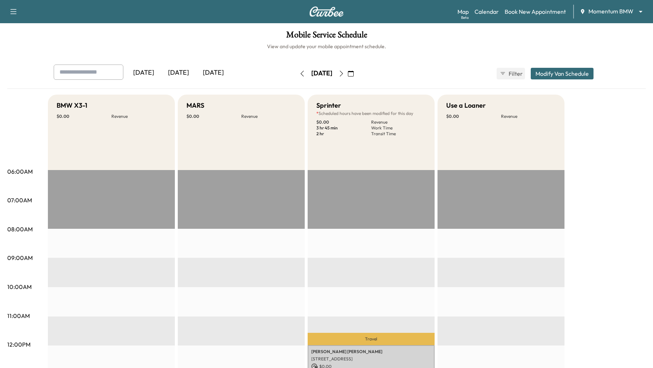
click at [636, 14] on body "Support Log Out Map Beta Calendar Book New Appointment Momentum BMW ******** ​ …" at bounding box center [326, 184] width 653 height 368
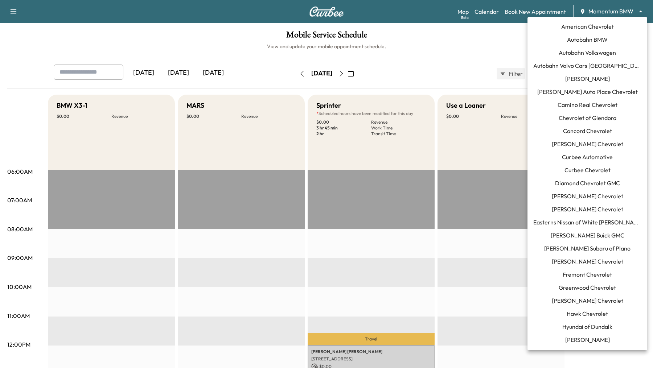
scroll to position [339, 0]
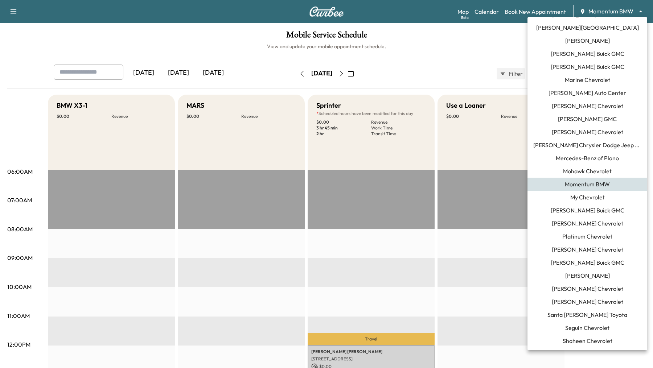
click at [402, 193] on div at bounding box center [326, 184] width 653 height 368
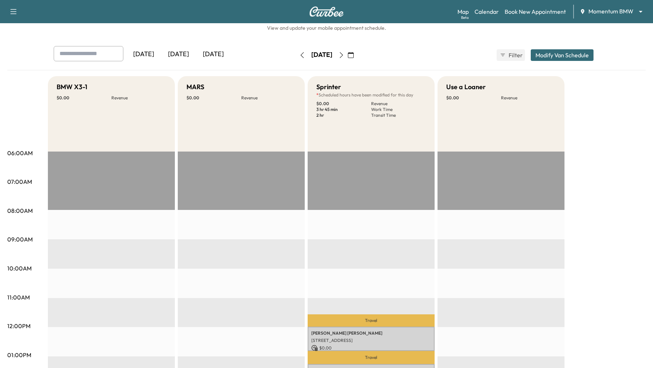
scroll to position [0, 0]
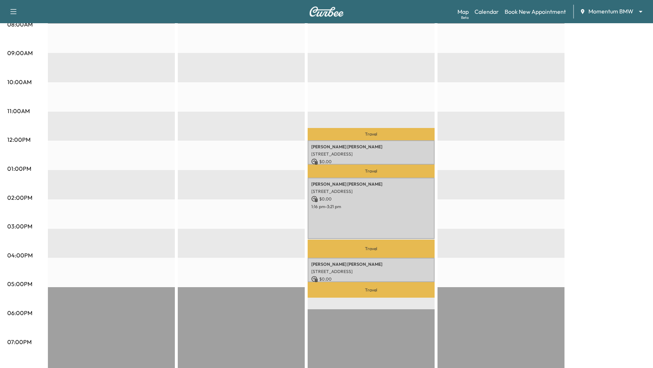
scroll to position [205, 0]
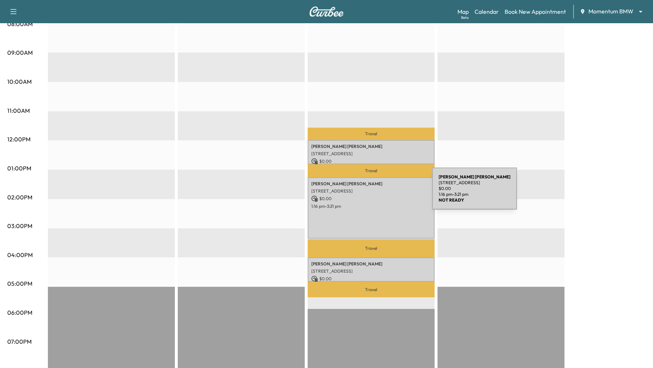
click at [378, 193] on p "[STREET_ADDRESS]" at bounding box center [371, 191] width 120 height 6
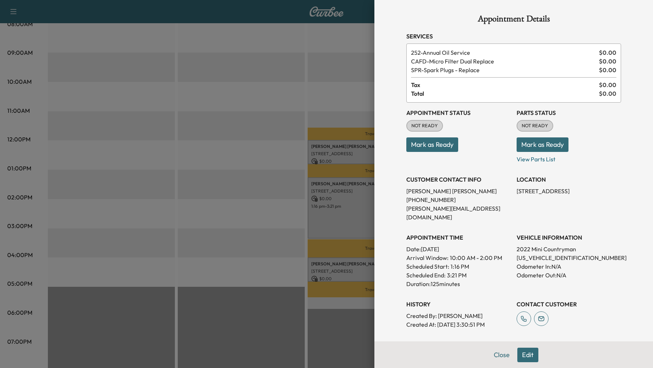
click at [347, 266] on div at bounding box center [326, 184] width 653 height 368
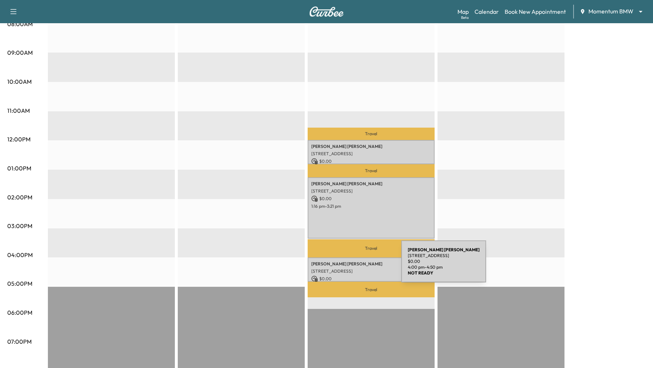
click at [347, 266] on p "[PERSON_NAME]" at bounding box center [371, 264] width 120 height 6
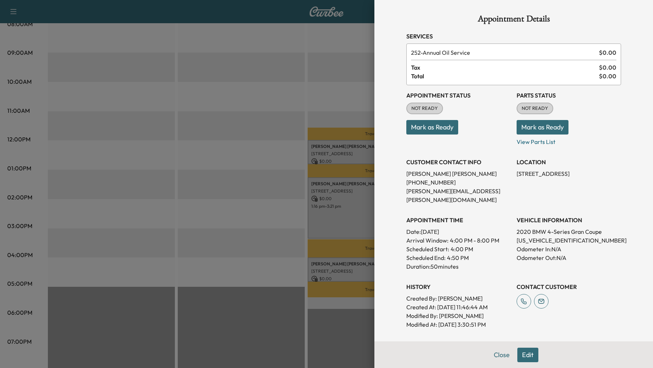
click at [248, 179] on div at bounding box center [326, 184] width 653 height 368
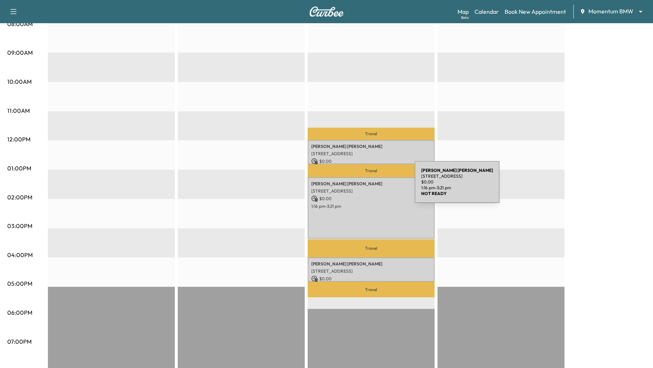
click at [357, 197] on p "$ 0.00" at bounding box center [371, 199] width 120 height 7
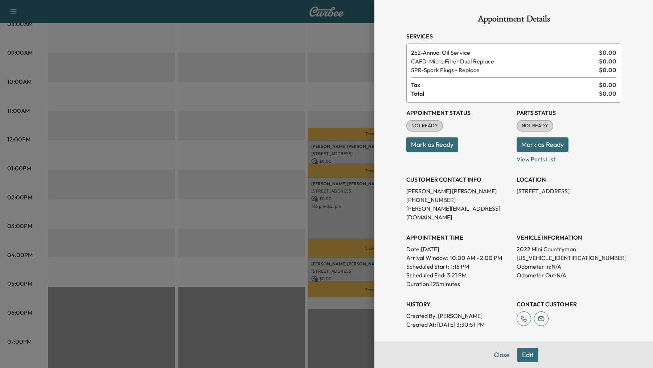
click at [339, 155] on div at bounding box center [326, 184] width 653 height 368
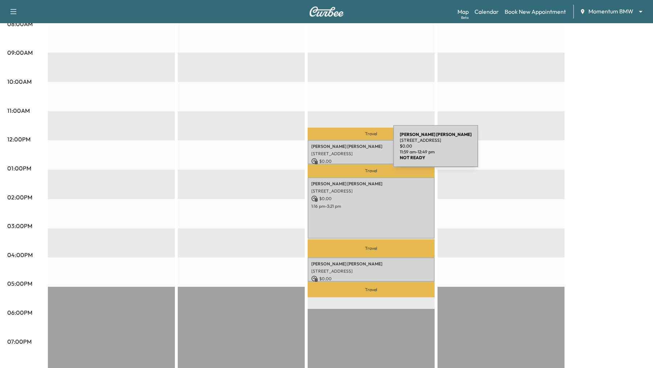
click at [339, 151] on p "[STREET_ADDRESS]" at bounding box center [371, 154] width 120 height 6
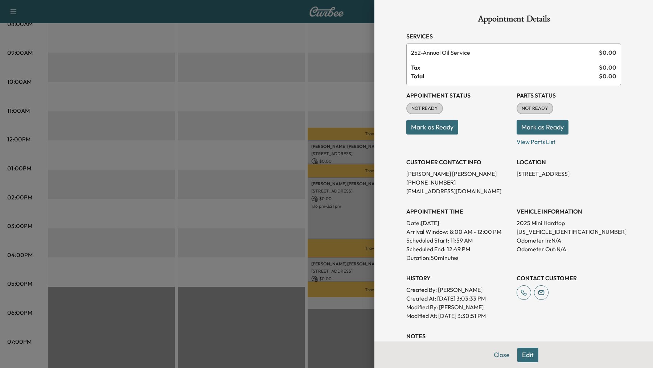
click at [316, 85] on div at bounding box center [326, 184] width 653 height 368
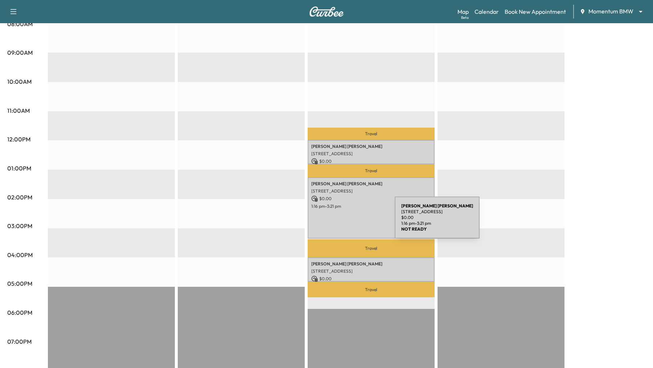
click at [340, 222] on div "[PERSON_NAME] [STREET_ADDRESS][PERSON_NAME] $ 0.00 1:16 pm - 3:21 pm" at bounding box center [371, 207] width 127 height 61
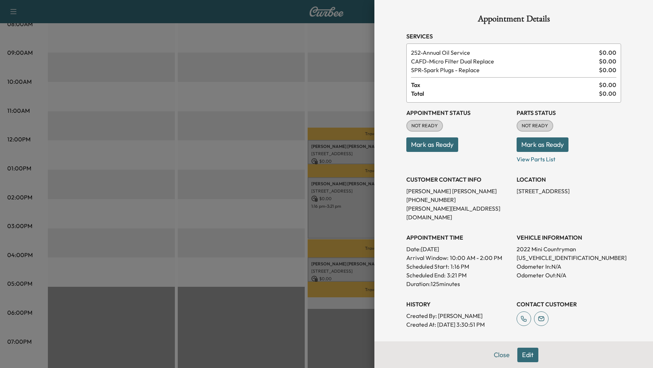
click at [241, 112] on div at bounding box center [326, 184] width 653 height 368
